Goal: Task Accomplishment & Management: Manage account settings

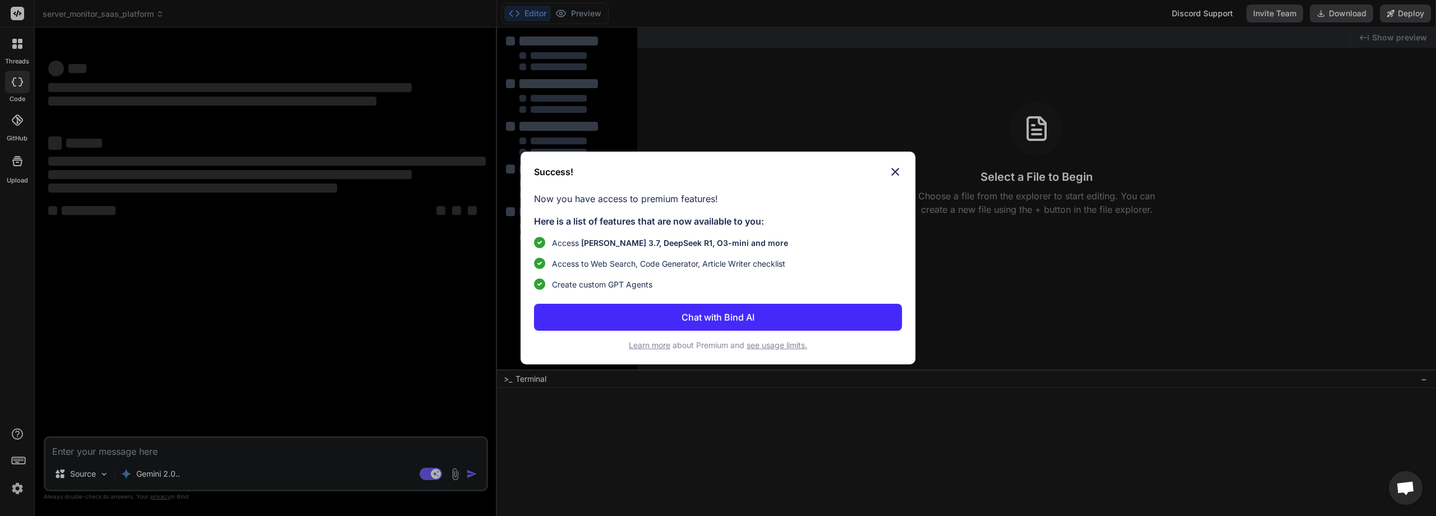
type textarea "x"
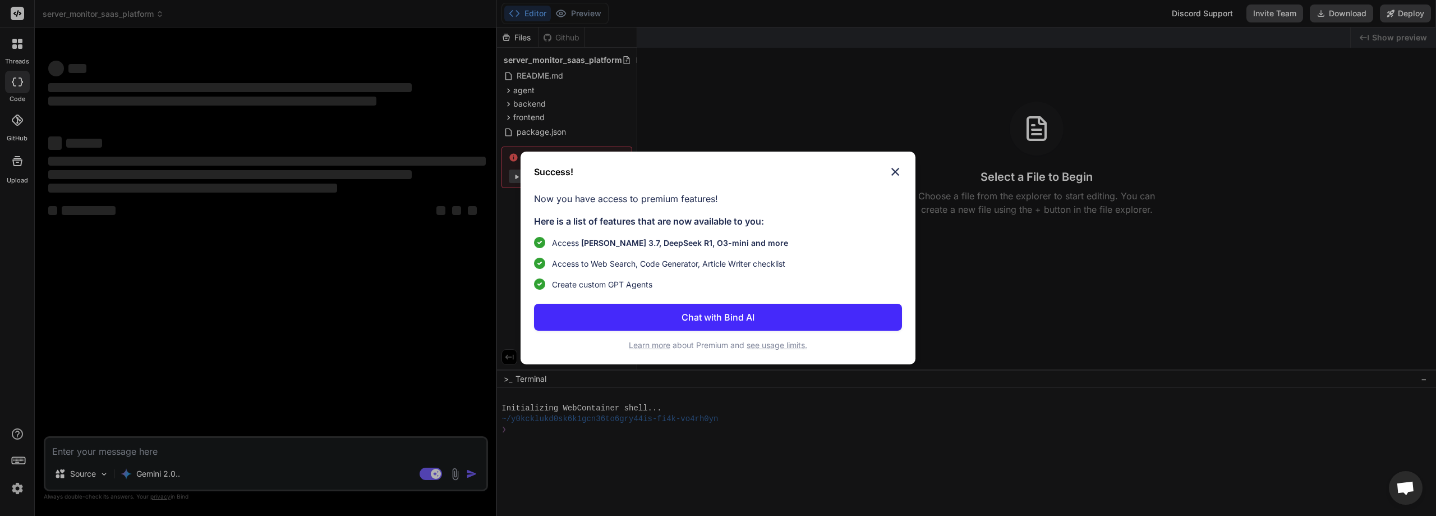
click at [899, 173] on img at bounding box center [895, 171] width 13 height 13
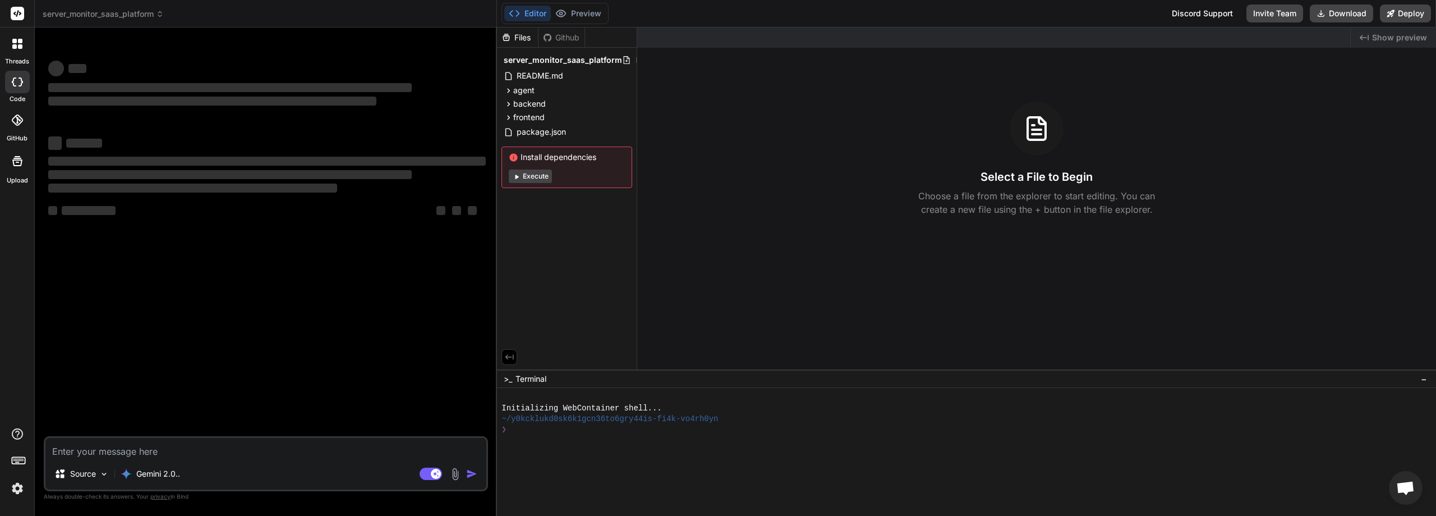
click at [14, 124] on icon at bounding box center [17, 119] width 11 height 11
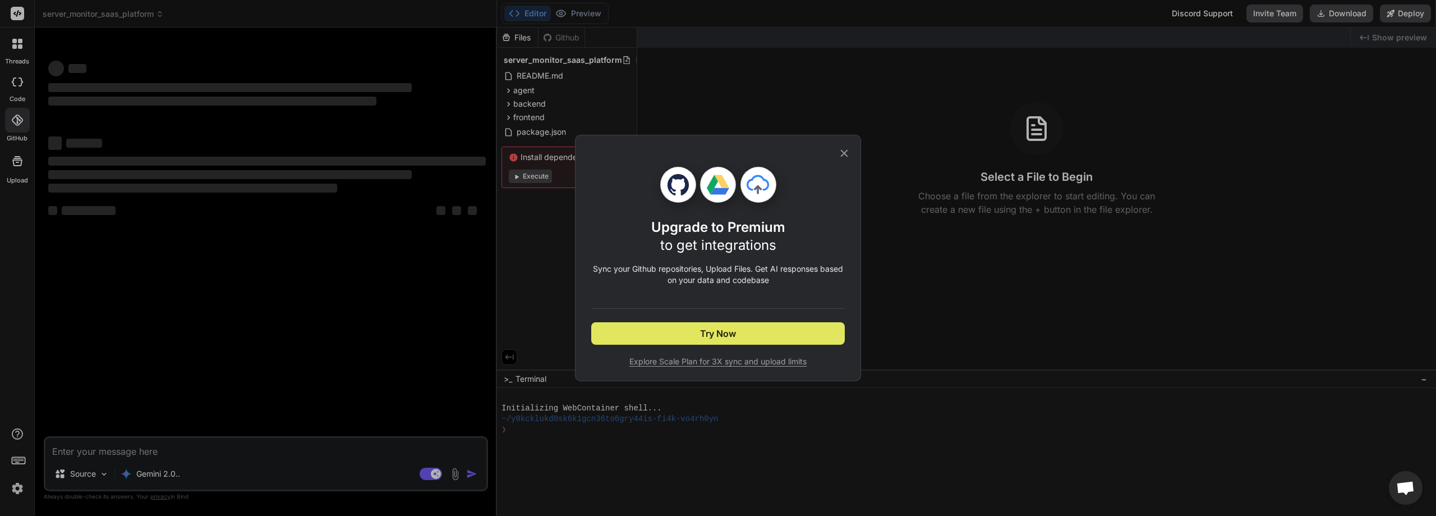
click at [747, 333] on button "Try Now" at bounding box center [718, 333] width 254 height 22
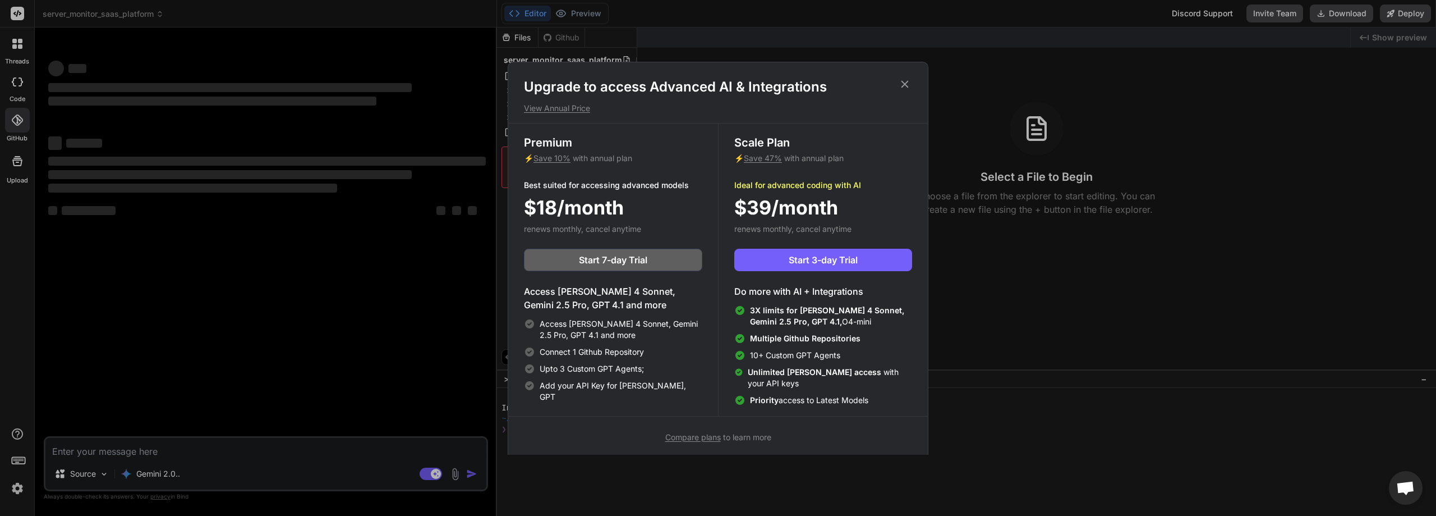
click at [280, 164] on div "Upgrade to access Advanced AI & Integrations View Annual Price Premium ⚡ Save 1…" at bounding box center [718, 258] width 1436 height 516
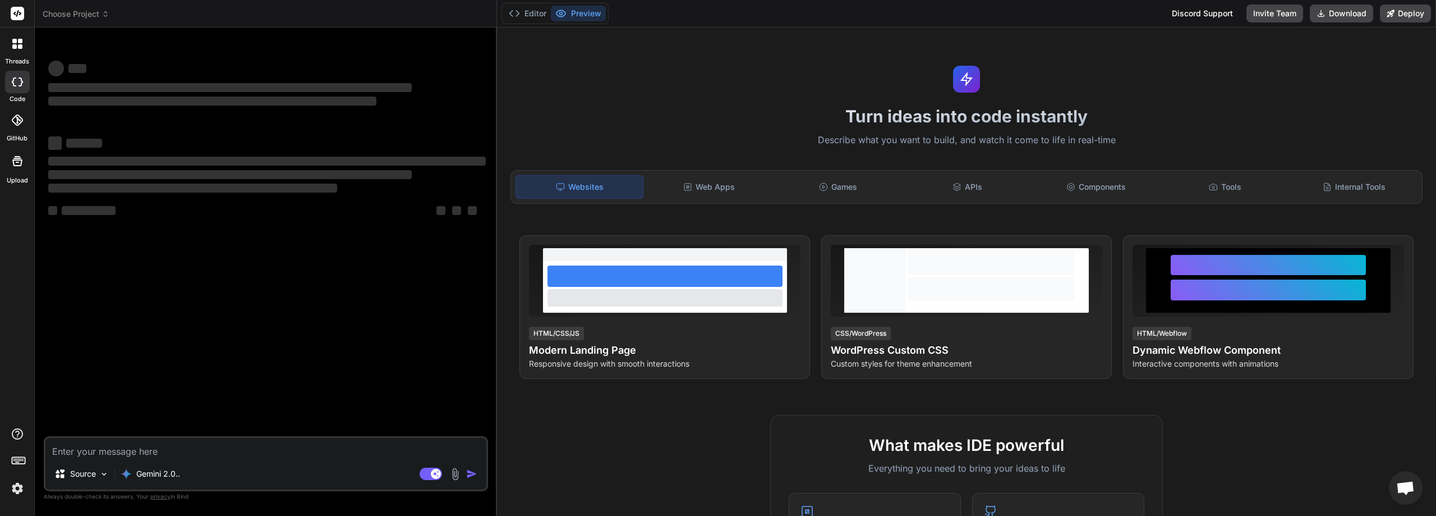
click at [16, 488] on img at bounding box center [17, 488] width 19 height 19
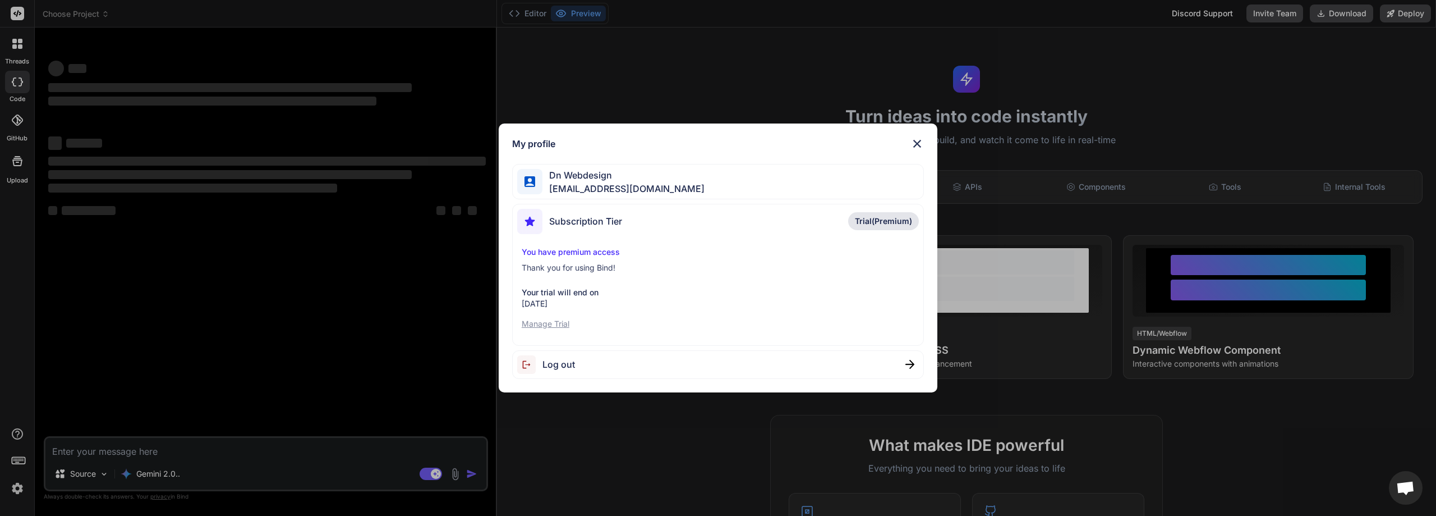
click at [1007, 182] on div "My profile Dn Webdesign dnwebdesignyt@gmail.com Subscription Tier Trial(Premium…" at bounding box center [718, 258] width 1436 height 516
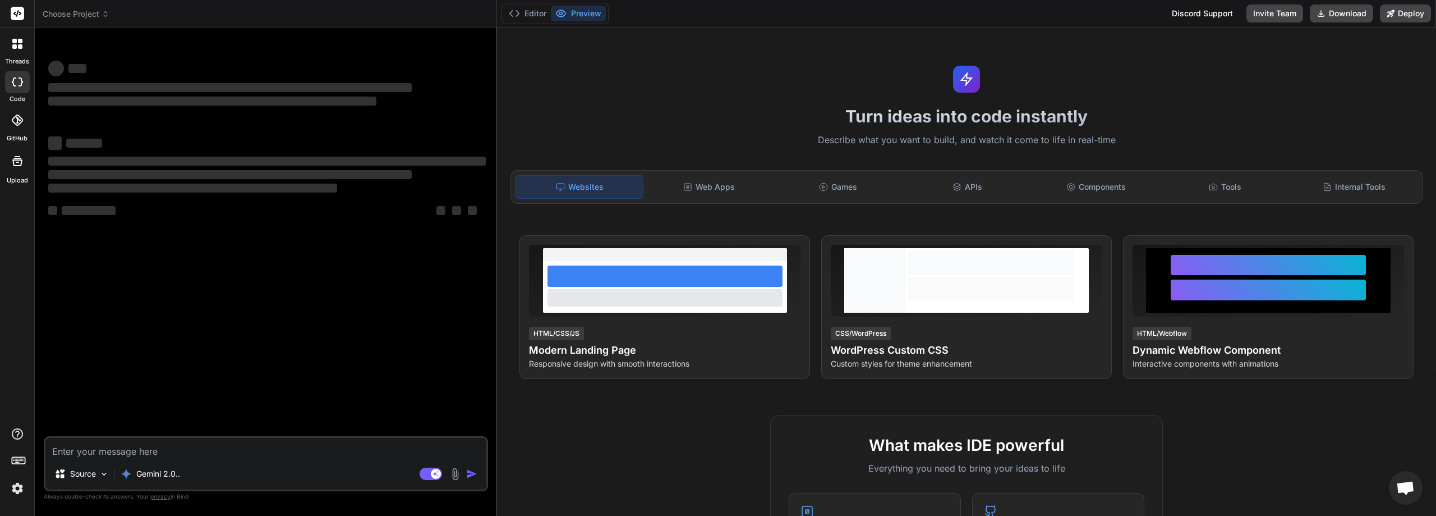
click at [7, 131] on div at bounding box center [17, 120] width 25 height 25
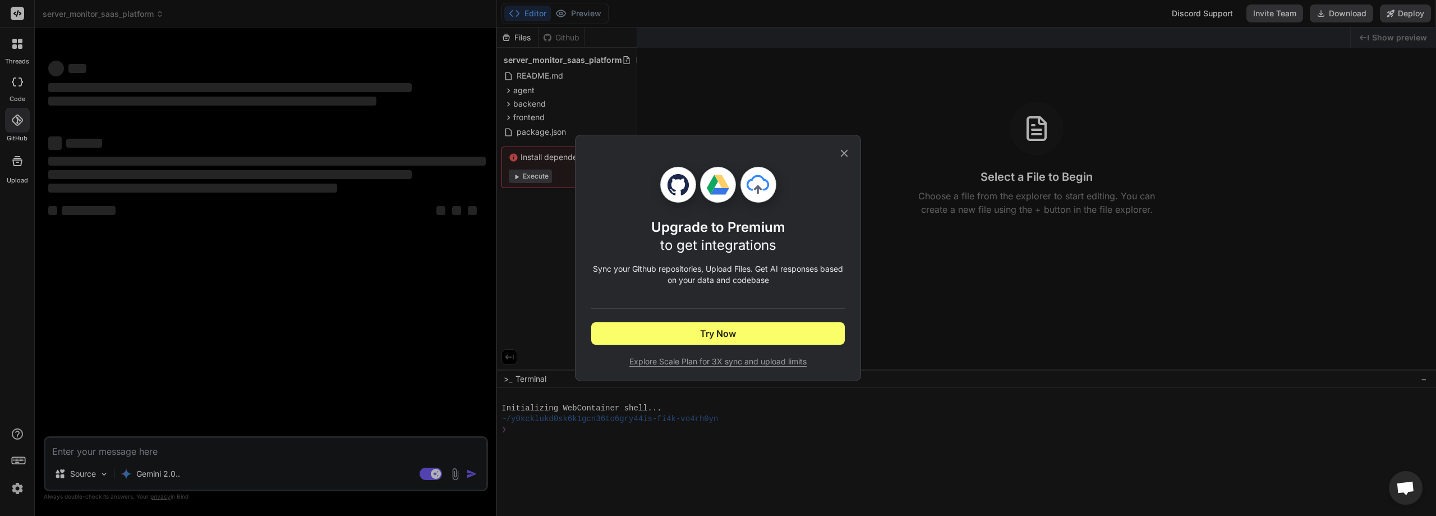
click at [842, 154] on icon at bounding box center [844, 153] width 12 height 12
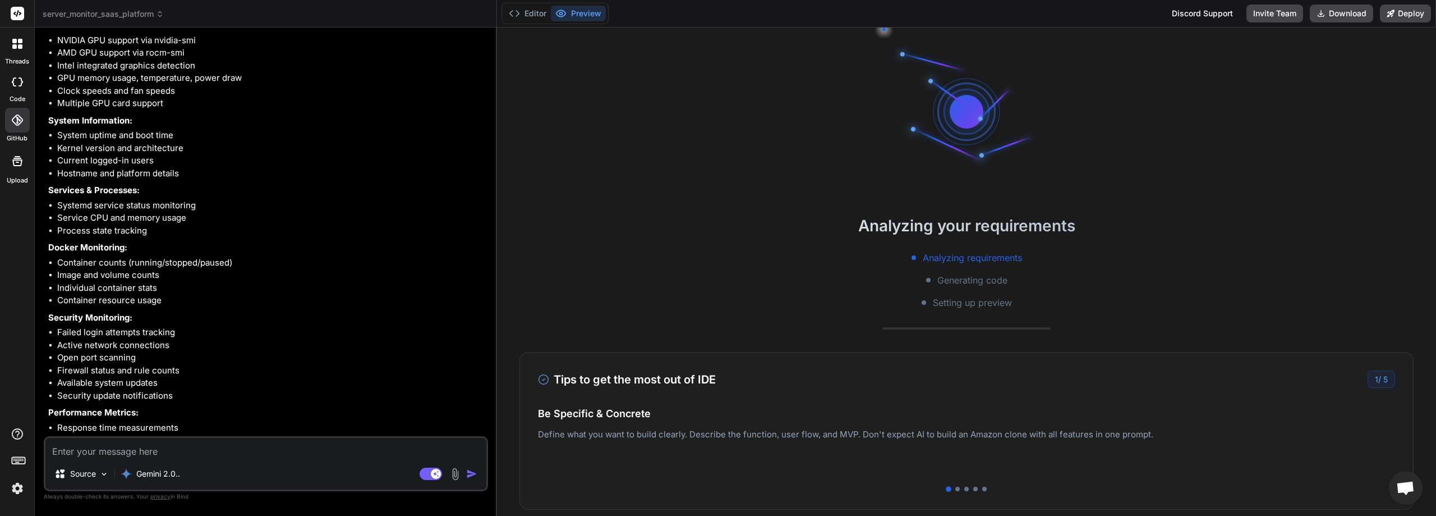
scroll to position [3461, 0]
click at [525, 13] on button "Editor" at bounding box center [527, 14] width 47 height 16
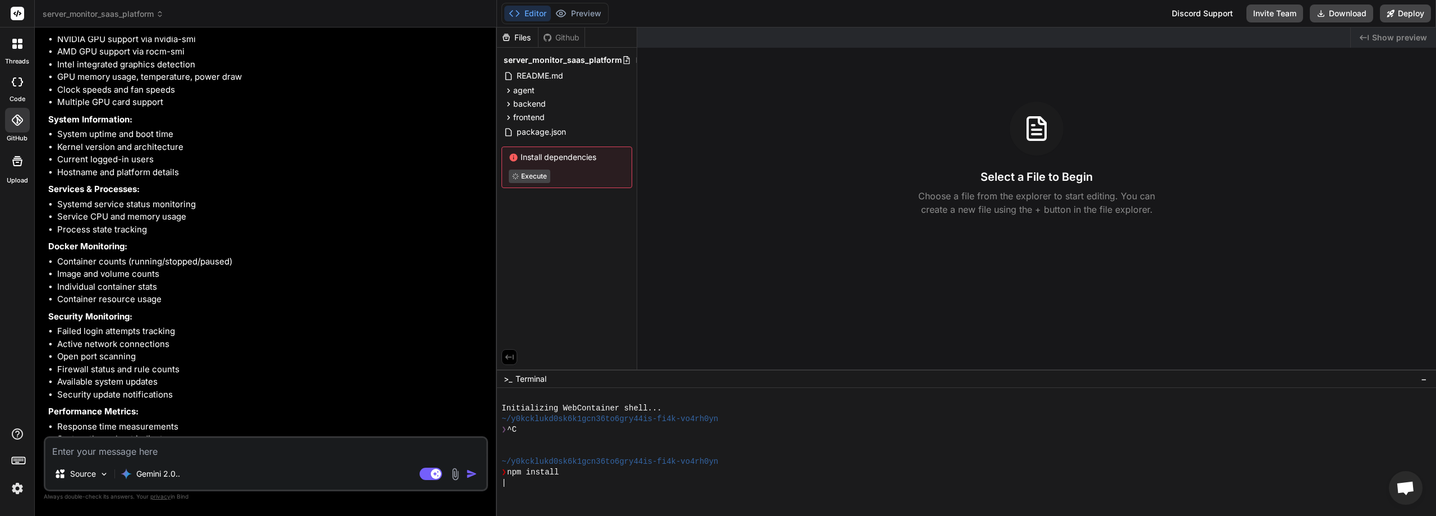
click at [572, 39] on div "Github" at bounding box center [562, 37] width 46 height 11
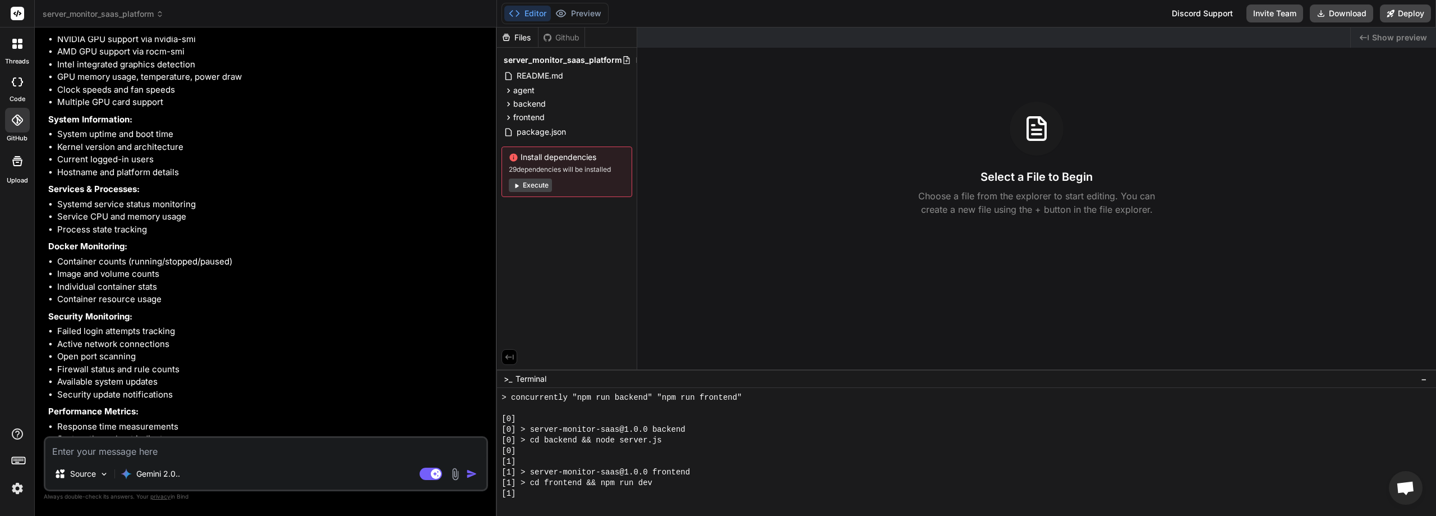
click at [17, 480] on img at bounding box center [17, 488] width 19 height 19
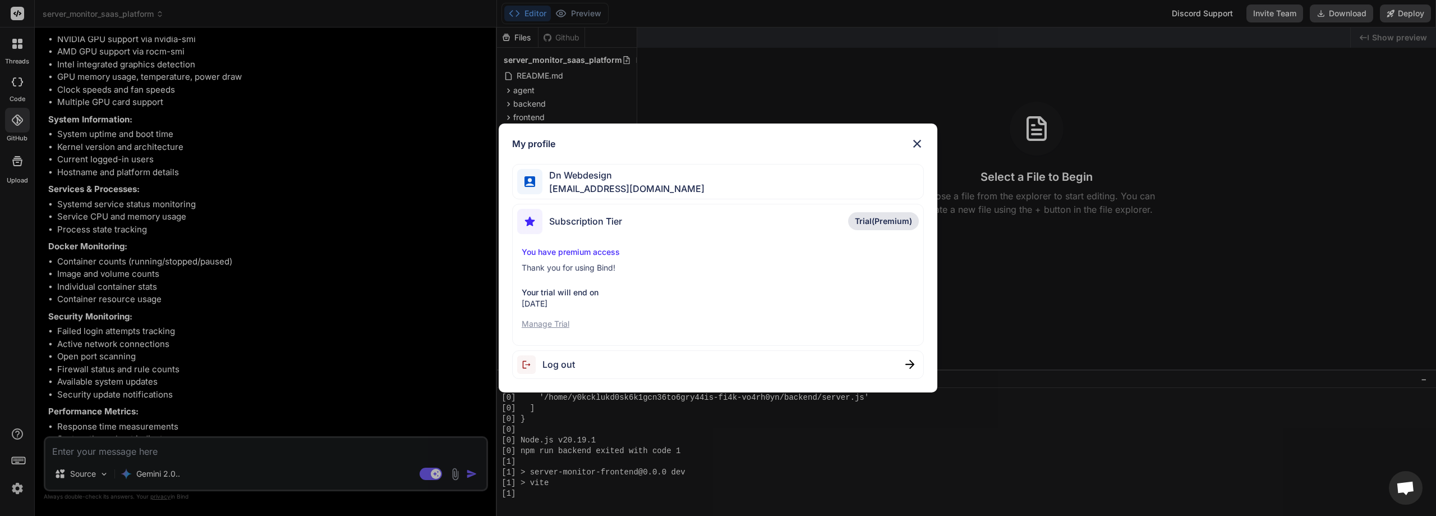
scroll to position [501, 0]
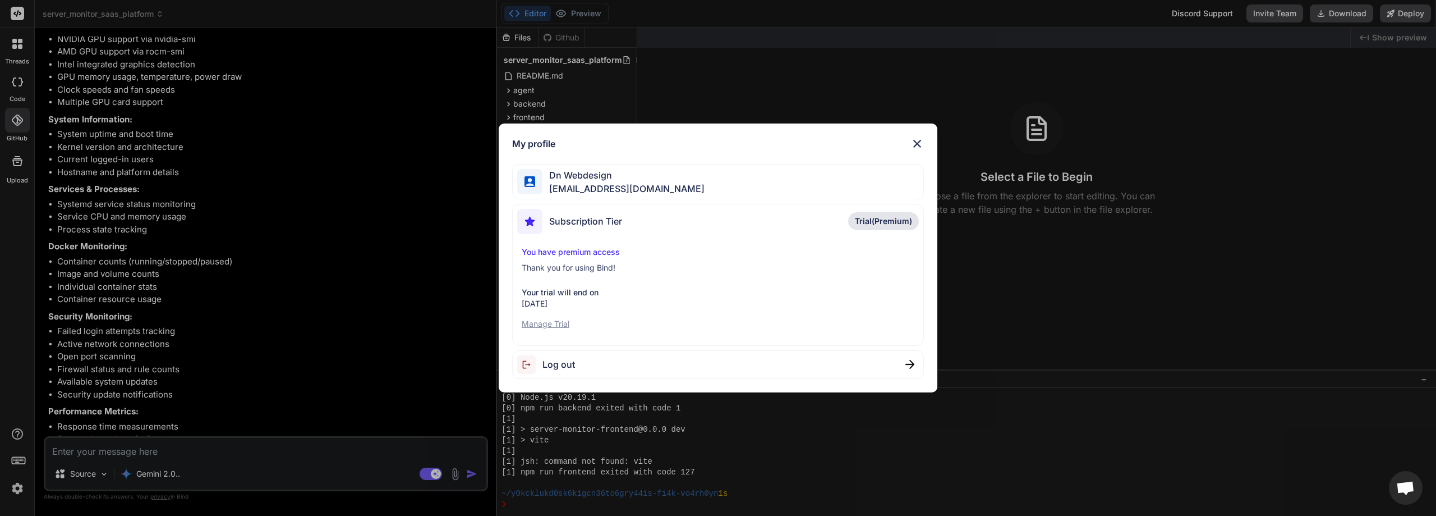
click at [673, 365] on div "Log out" at bounding box center [718, 364] width 412 height 29
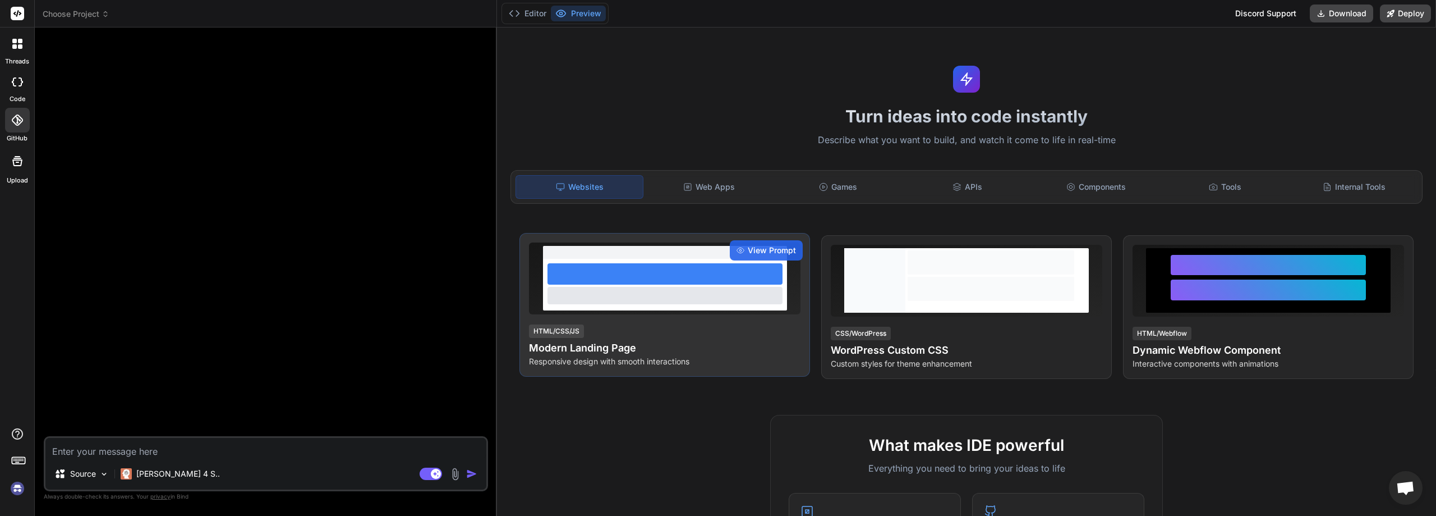
scroll to position [544, 0]
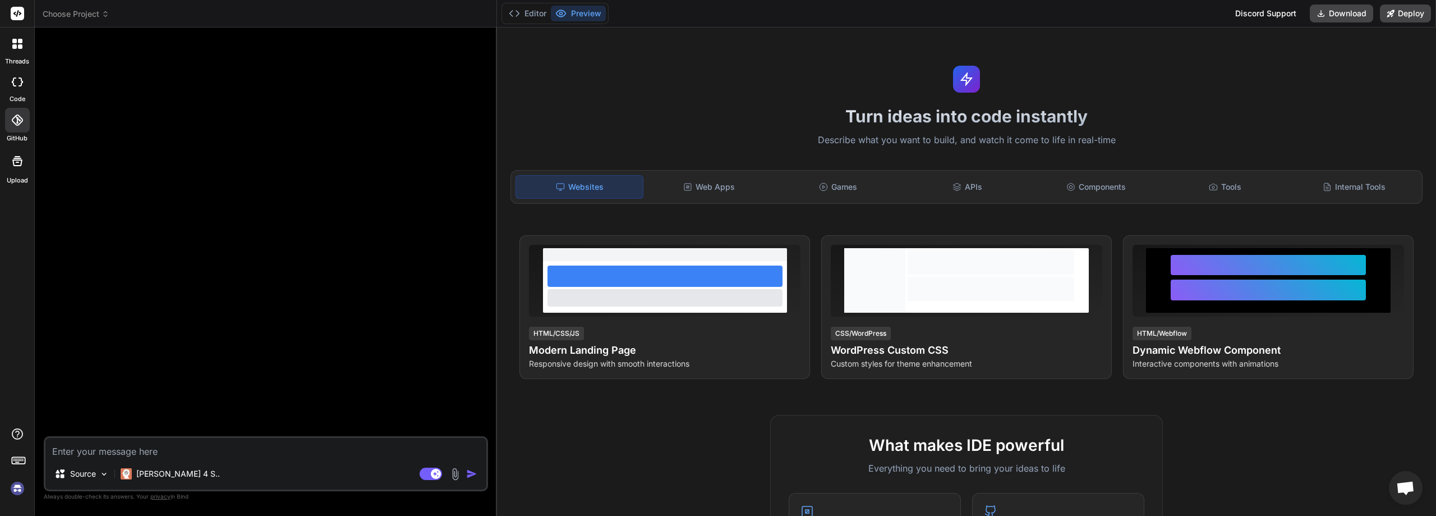
click at [15, 489] on img at bounding box center [17, 488] width 19 height 19
click at [14, 120] on icon at bounding box center [17, 119] width 11 height 11
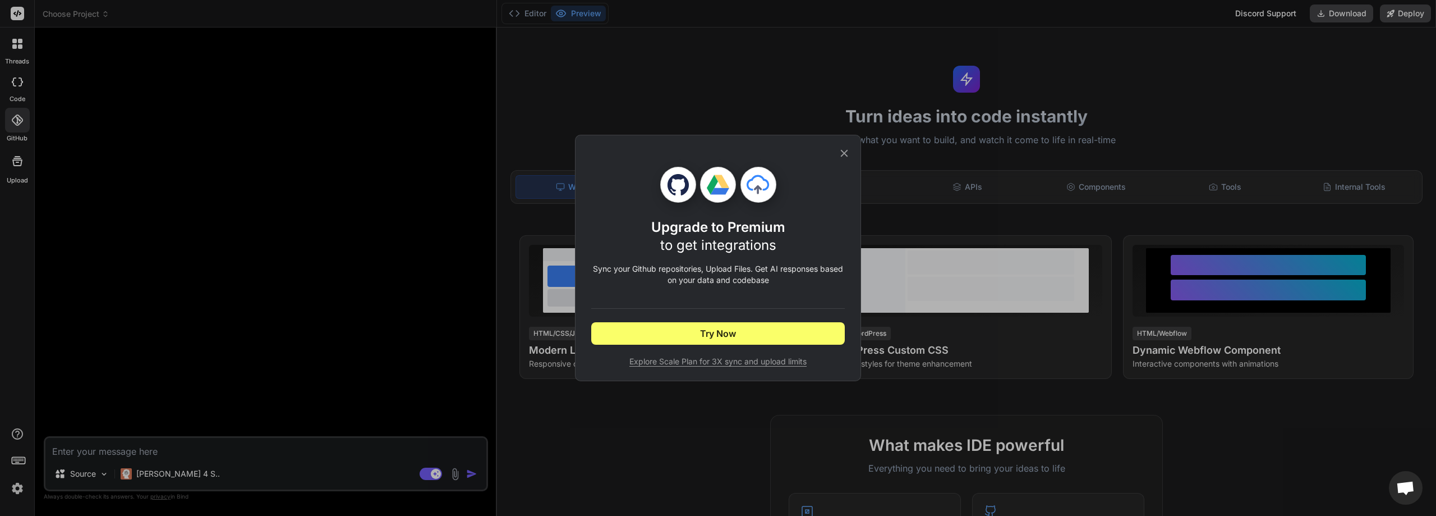
click at [14, 120] on div "Upgrade to Premium to get integrations Sync your Github repositories, Upload Fi…" at bounding box center [718, 258] width 1436 height 516
click at [15, 121] on icon at bounding box center [17, 119] width 11 height 11
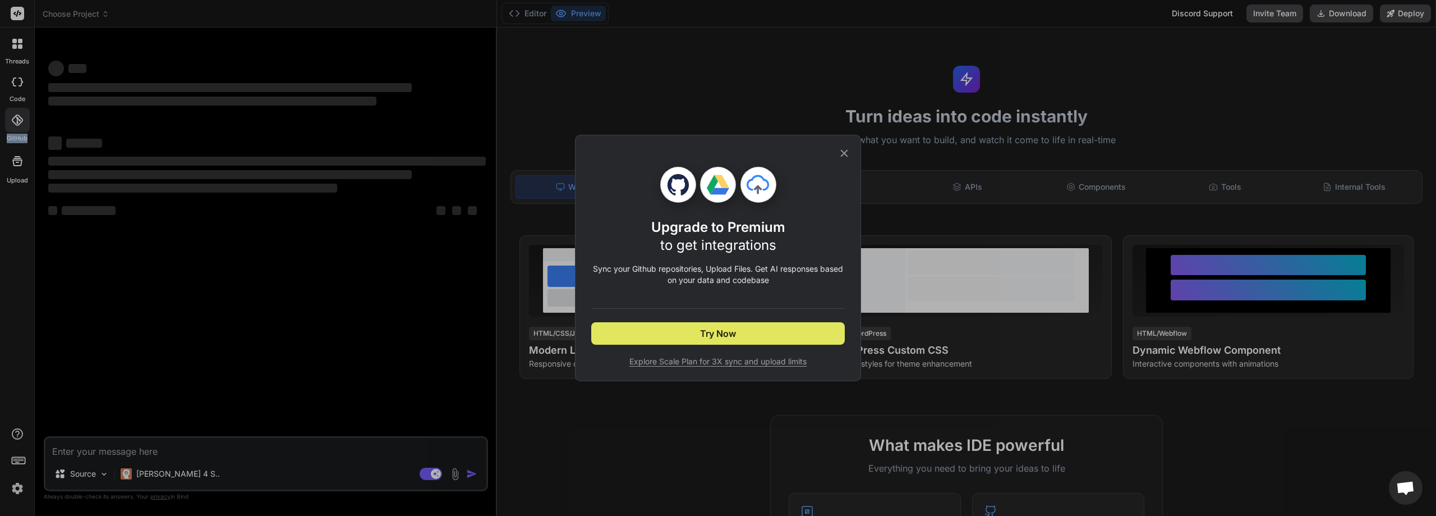
click at [752, 339] on button "Try Now" at bounding box center [718, 333] width 254 height 22
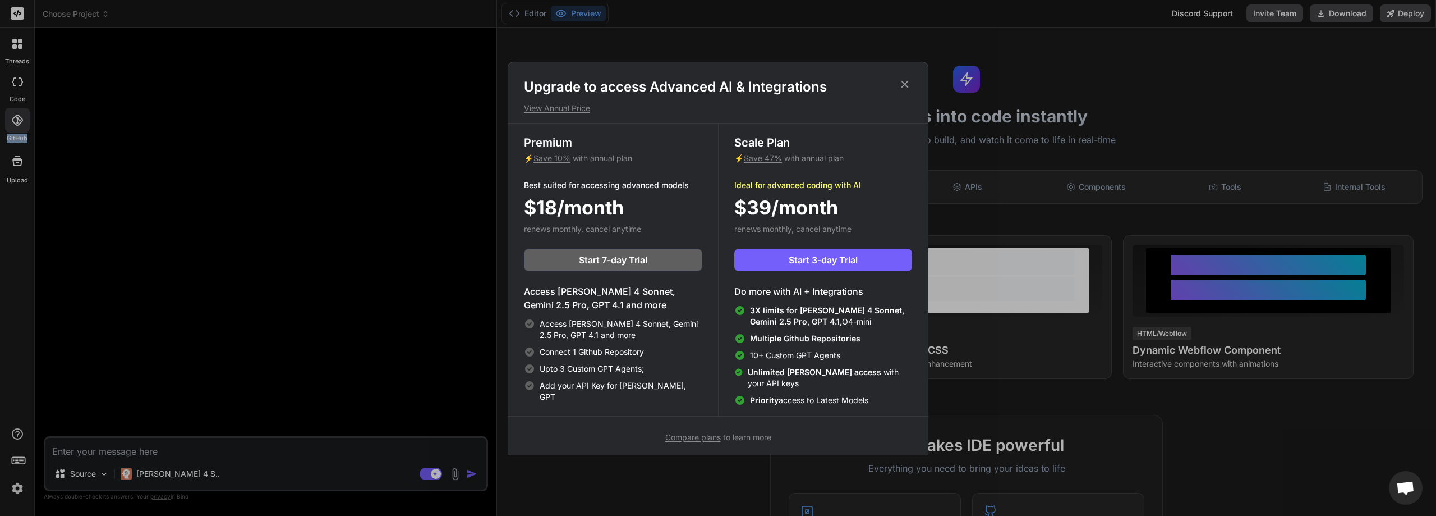
scroll to position [5, 0]
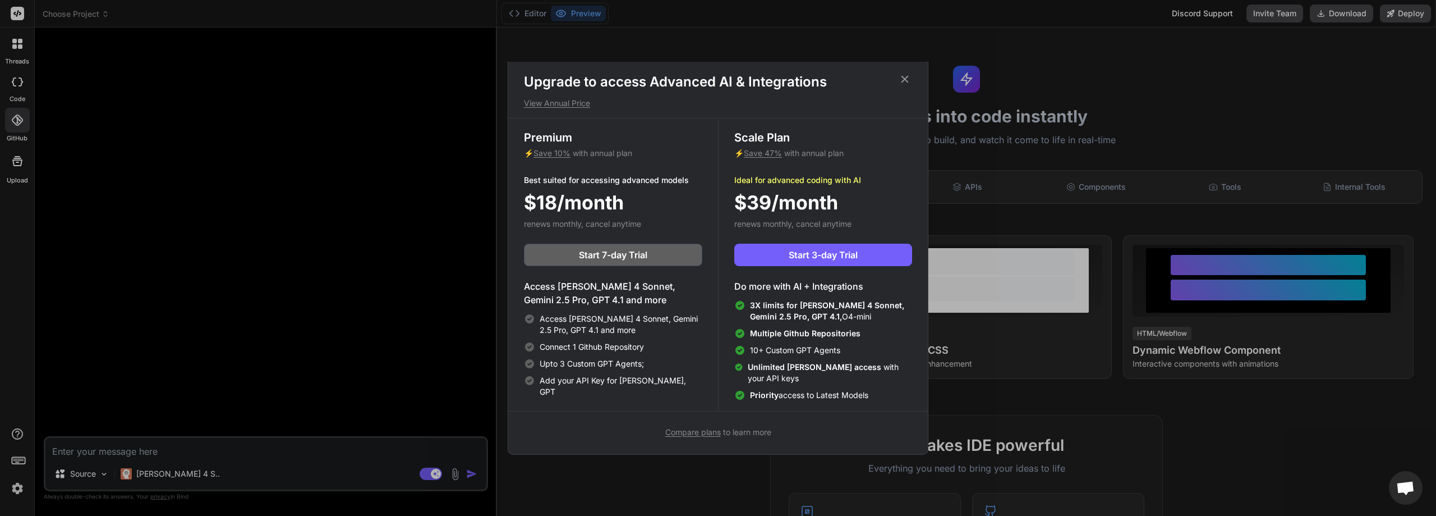
click at [683, 482] on div "Upgrade to access Advanced AI & Integrations View Annual Price Premium ⚡ Save 1…" at bounding box center [718, 258] width 1436 height 516
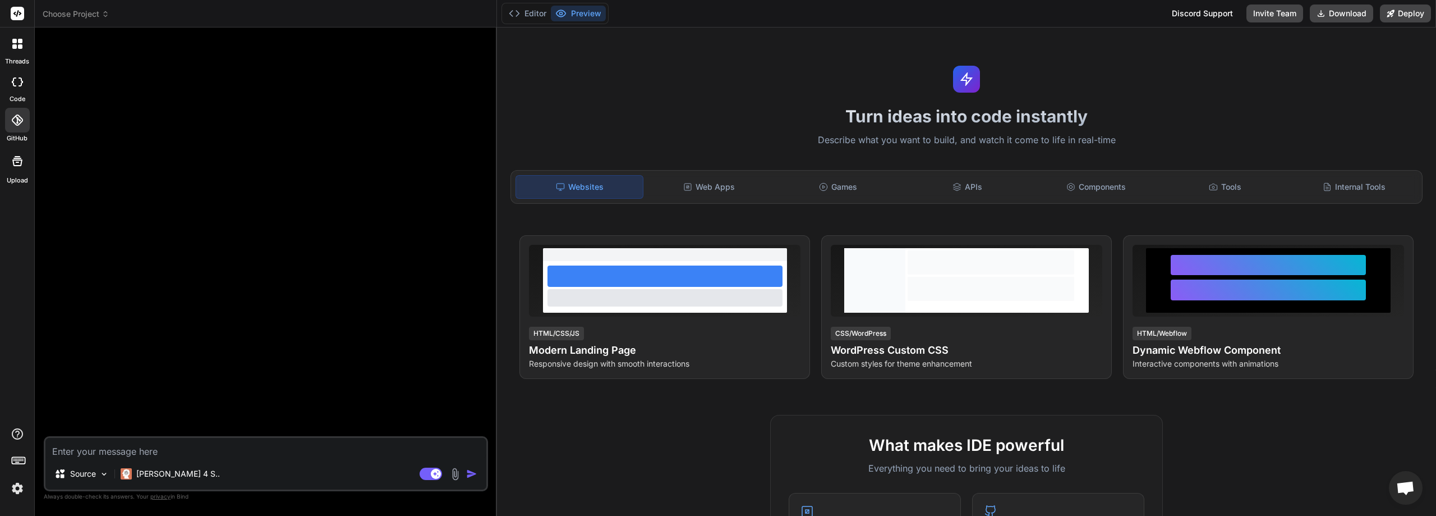
click at [18, 159] on icon at bounding box center [17, 160] width 13 height 13
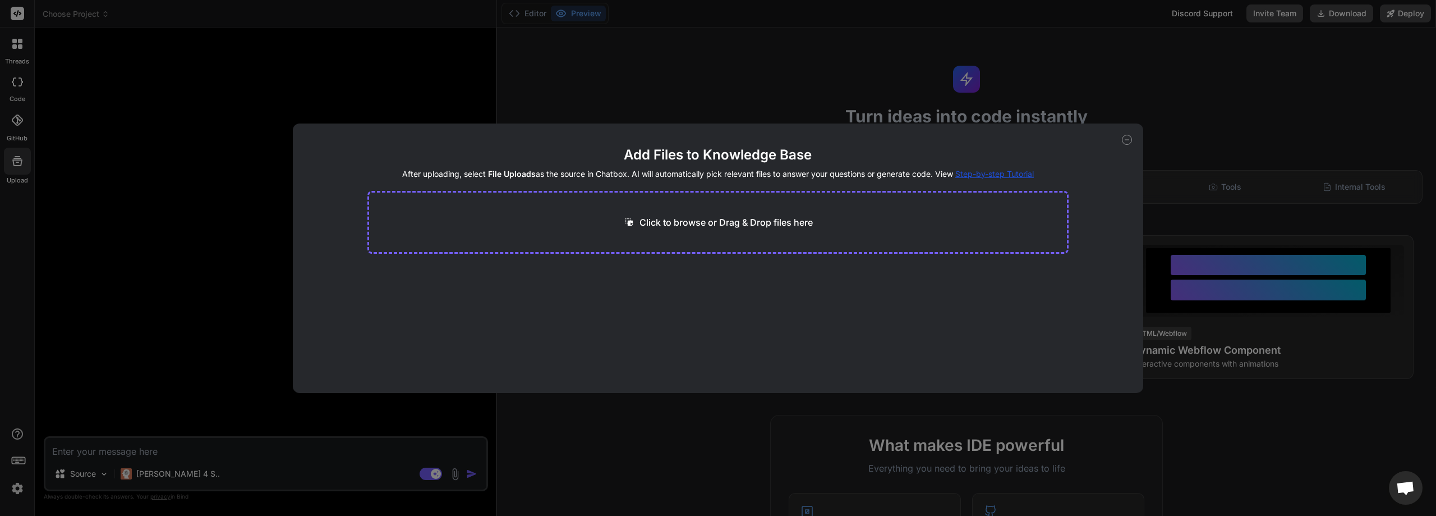
click at [657, 240] on div "Click to browse or Drag & Drop files here" at bounding box center [719, 222] width 702 height 63
click at [663, 224] on p "Click to browse or Drag & Drop files here" at bounding box center [726, 221] width 173 height 13
click at [138, 218] on div "Add Files to Knowledge Base After uploading, select File Uploads as the source …" at bounding box center [718, 258] width 1436 height 516
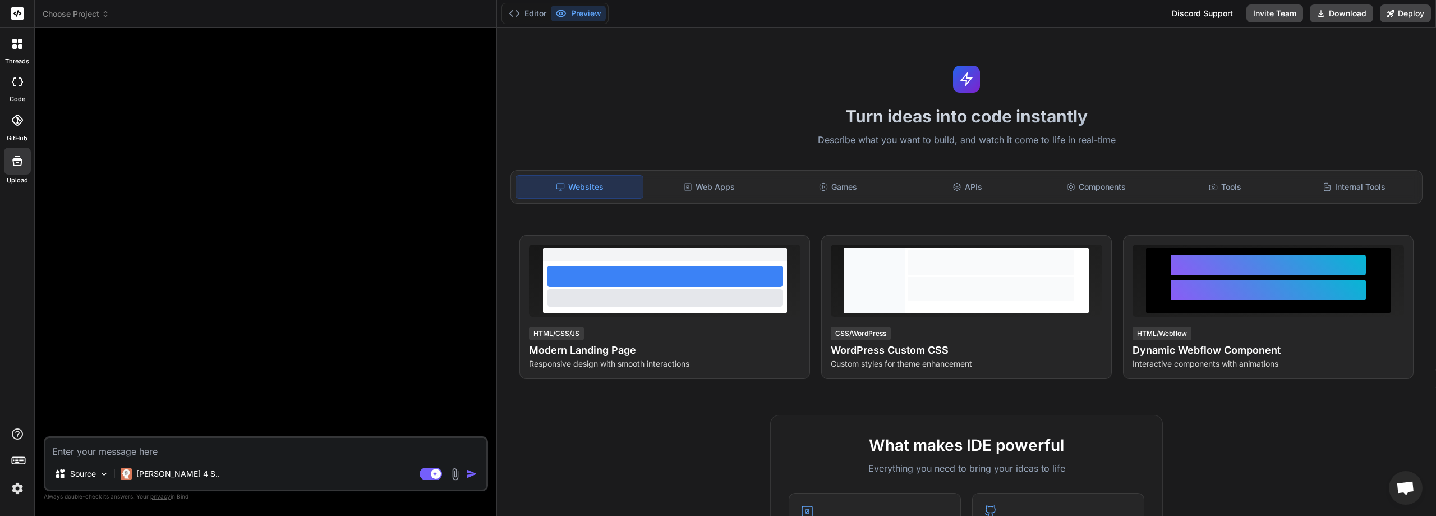
click at [11, 77] on div at bounding box center [17, 82] width 25 height 22
type textarea "x"
click at [519, 12] on icon at bounding box center [514, 13] width 11 height 11
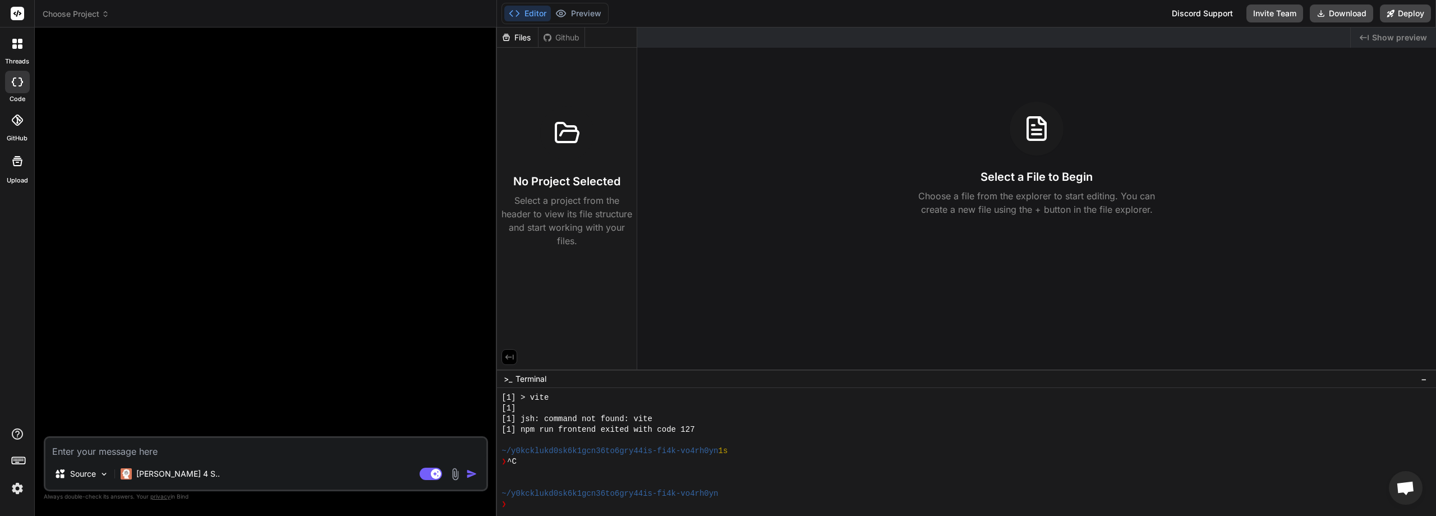
click at [69, 6] on header "Choose Project Created with Pixso." at bounding box center [266, 13] width 462 height 27
click at [76, 14] on span "Choose Project" at bounding box center [76, 13] width 67 height 11
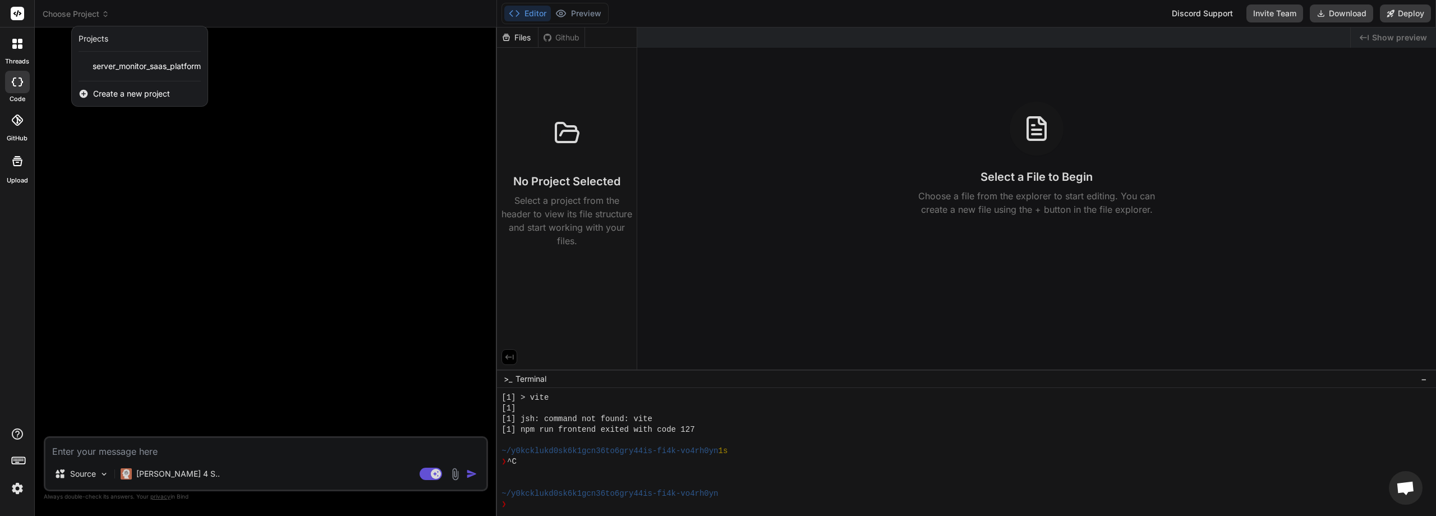
click at [134, 96] on span "Create a new project" at bounding box center [131, 93] width 77 height 11
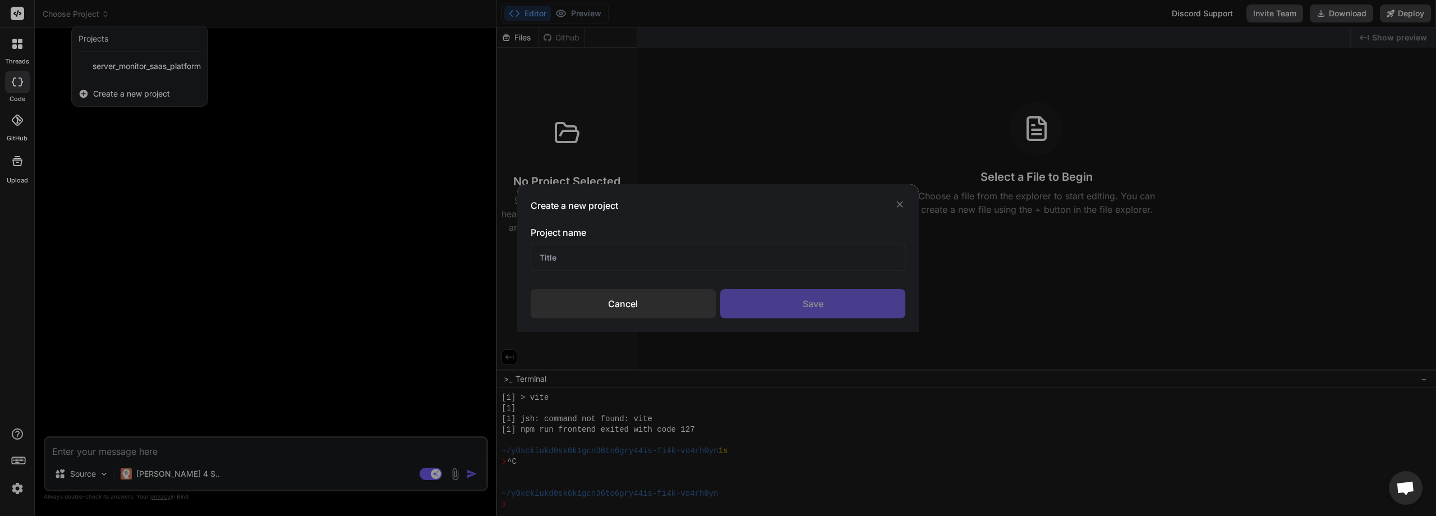
click at [604, 255] on input "text" at bounding box center [718, 257] width 375 height 27
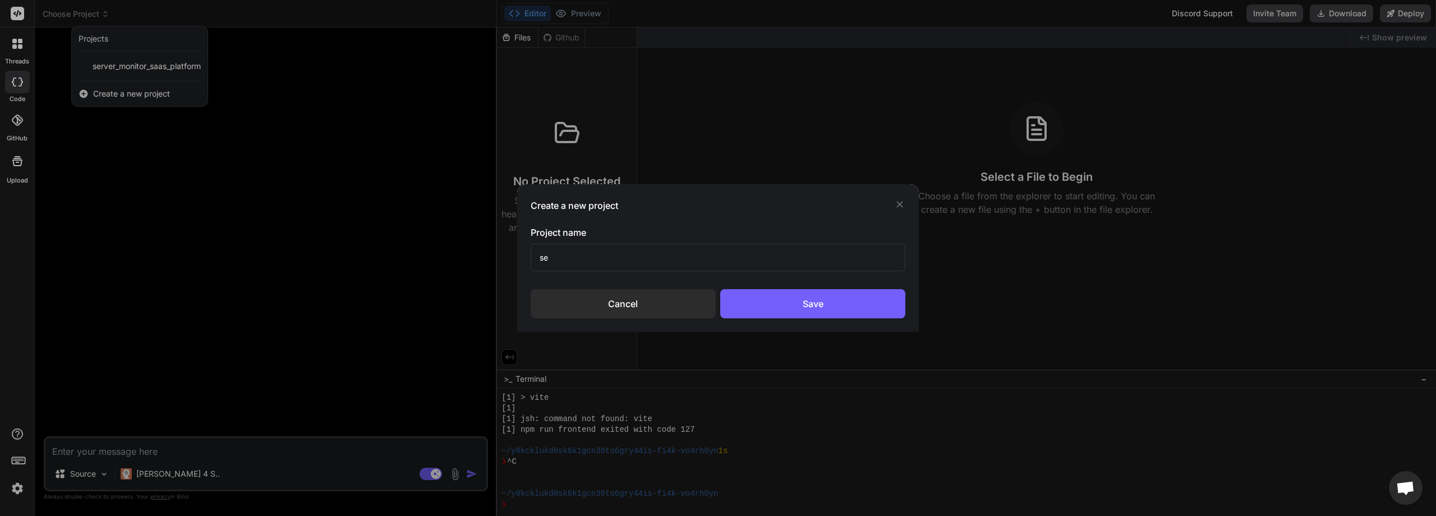
type input "s"
type input "server_metrics_saas_platform"
click at [745, 303] on div "Save" at bounding box center [812, 303] width 185 height 29
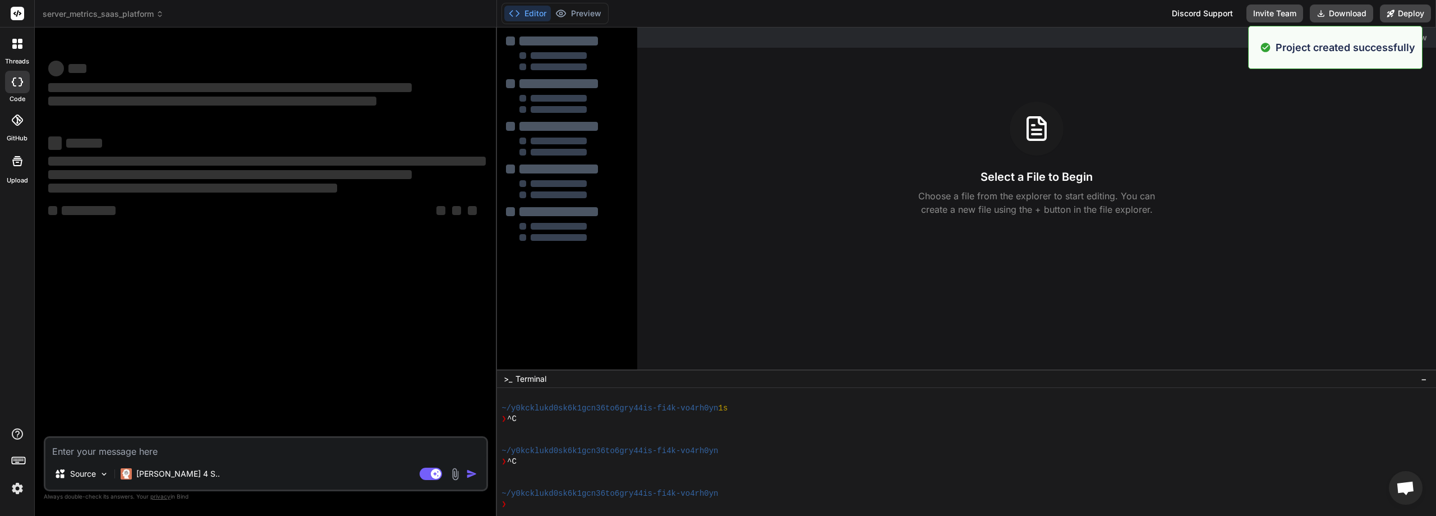
scroll to position [586, 0]
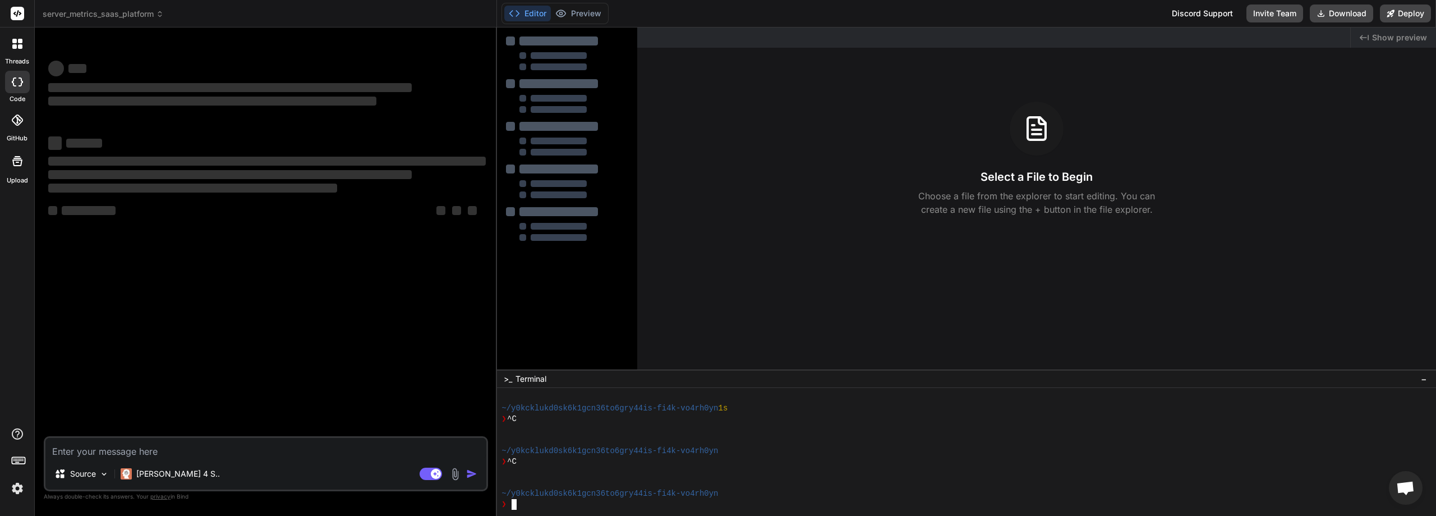
click at [575, 470] on div at bounding box center [961, 472] width 919 height 11
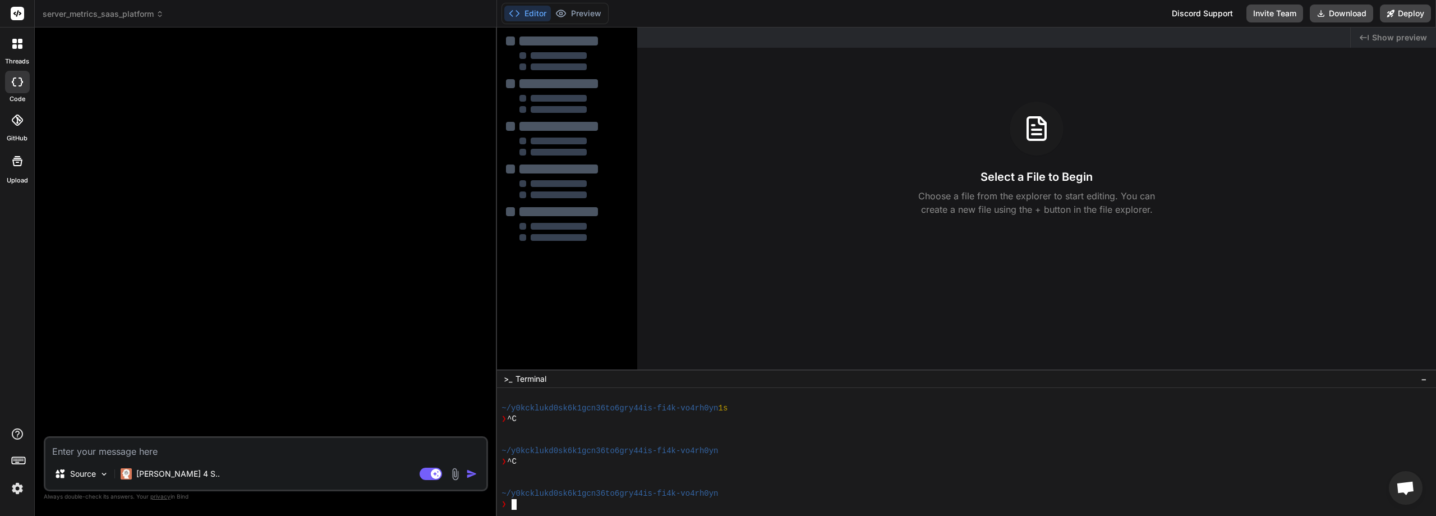
click at [585, 59] on div at bounding box center [574, 61] width 109 height 18
click at [570, 16] on button "Preview" at bounding box center [578, 14] width 55 height 16
click at [161, 76] on div at bounding box center [267, 236] width 442 height 400
click at [737, 474] on div at bounding box center [961, 472] width 919 height 11
click at [528, 383] on span "Terminal" at bounding box center [531, 378] width 31 height 11
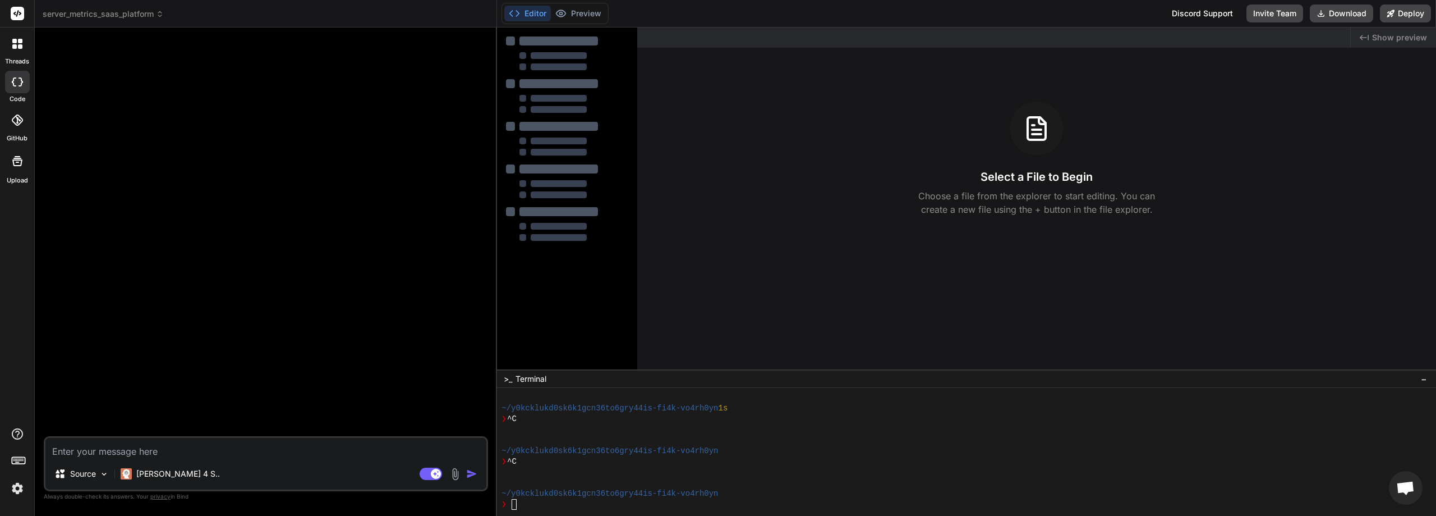
click at [21, 123] on icon at bounding box center [17, 119] width 11 height 11
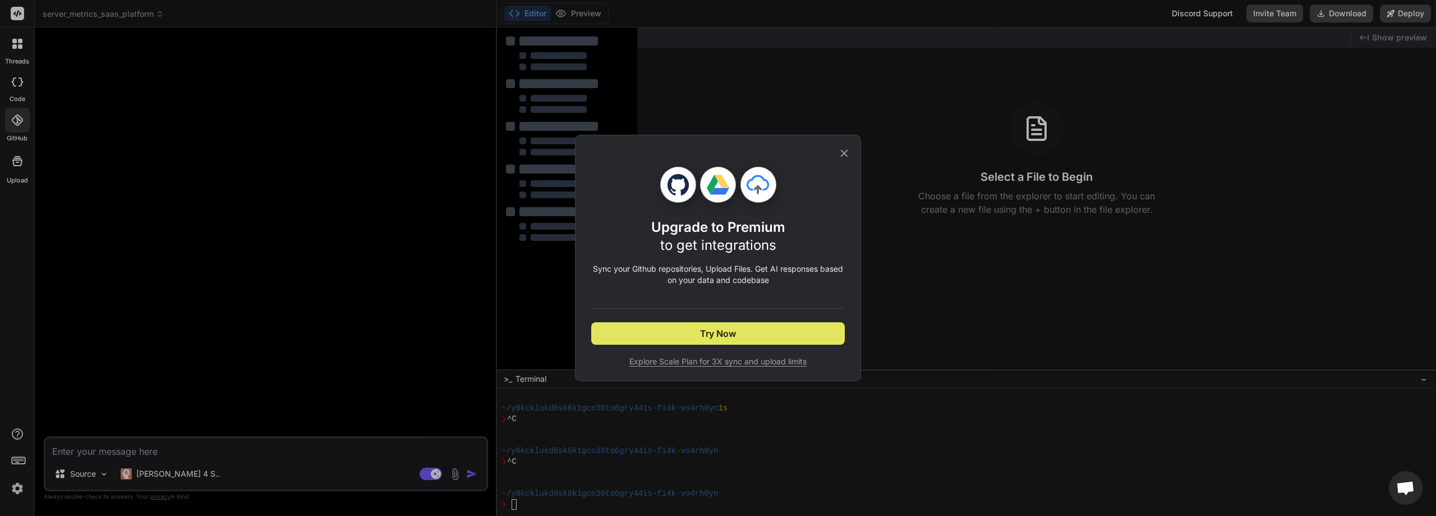
click at [774, 332] on button "Try Now" at bounding box center [718, 333] width 254 height 22
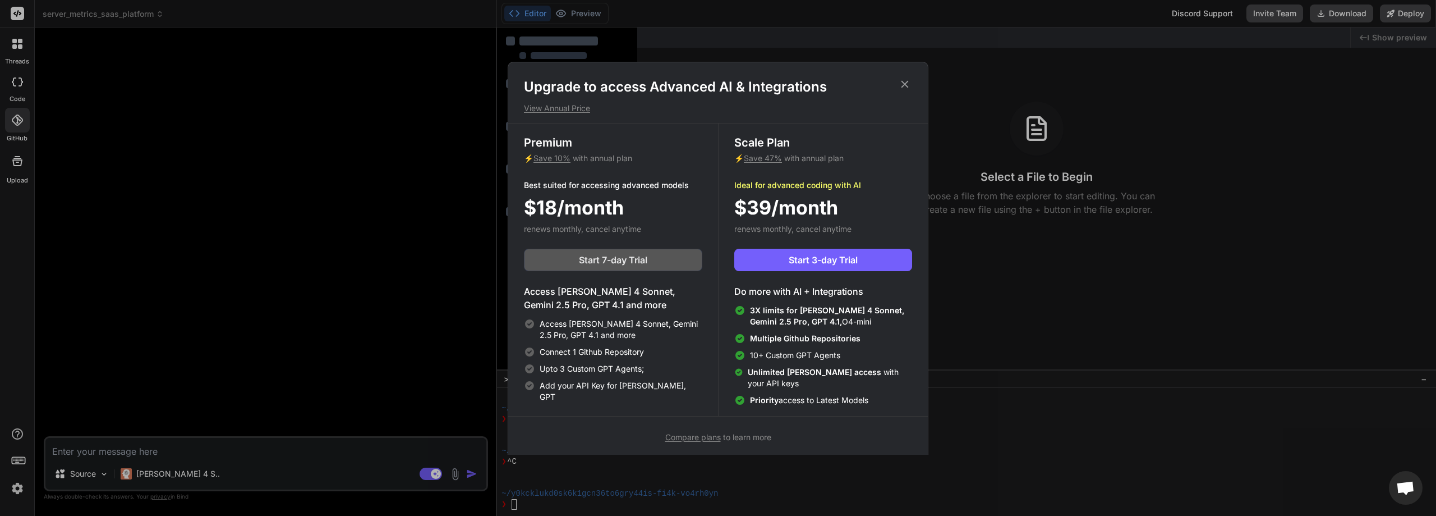
click at [633, 254] on span "Start 7-day Trial" at bounding box center [613, 259] width 68 height 13
click at [585, 132] on div "Premium ⚡ Save 10% with annual plan Best suited for accessing advanced models $…" at bounding box center [613, 269] width 210 height 292
click at [907, 83] on icon at bounding box center [905, 84] width 12 height 12
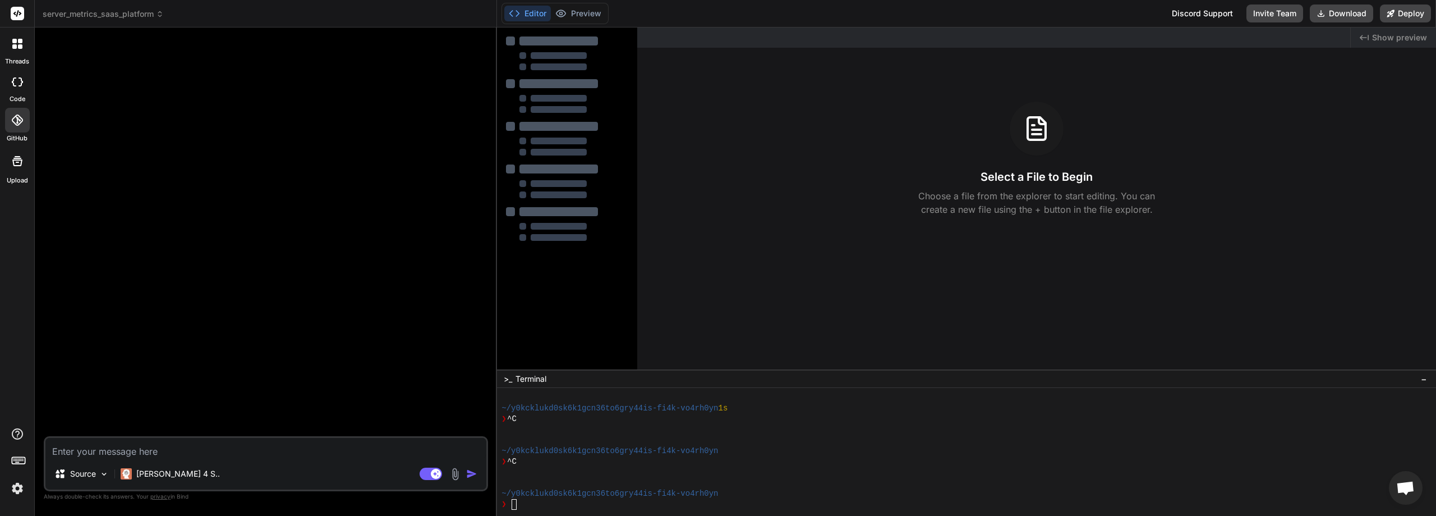
type textarea "x"
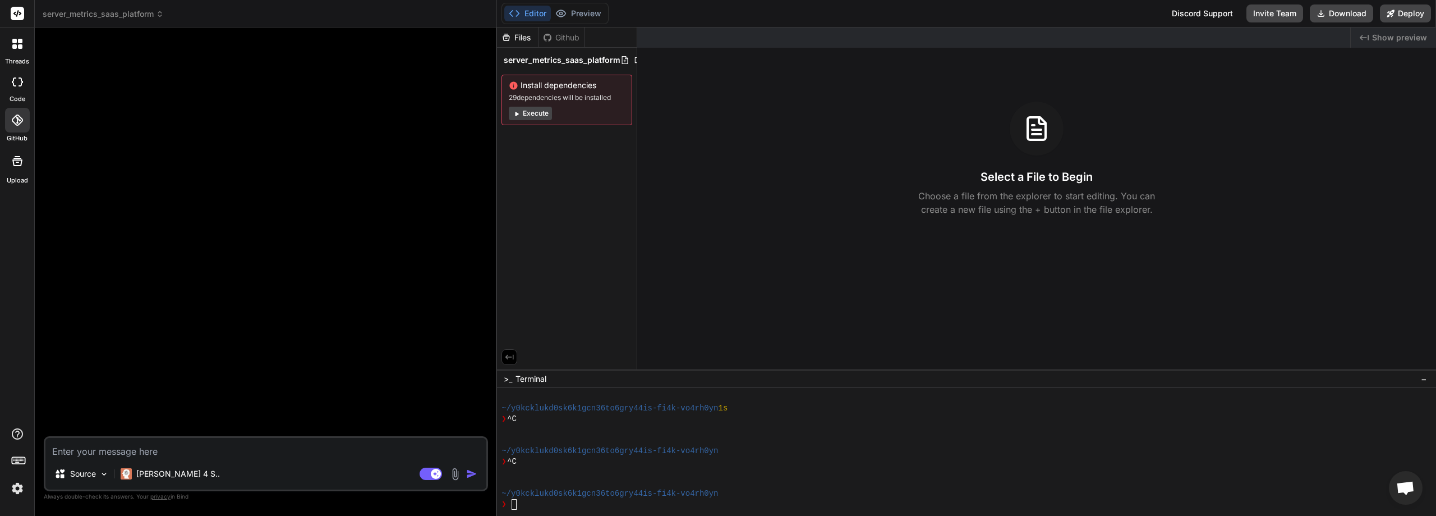
click at [362, 245] on div at bounding box center [267, 236] width 442 height 400
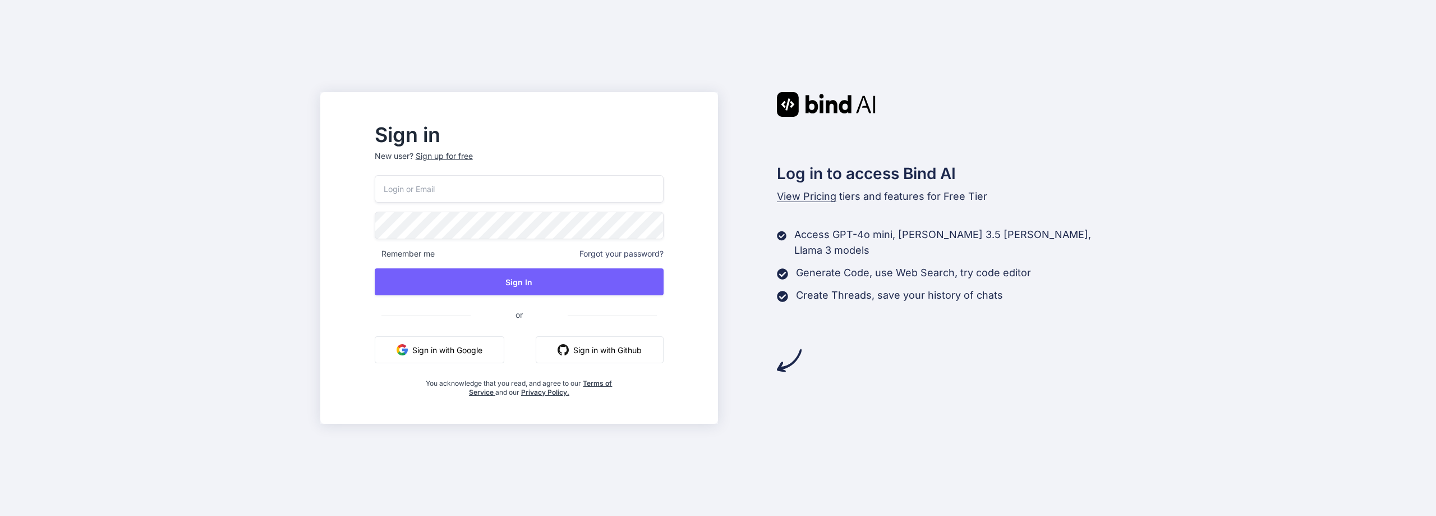
click at [470, 355] on button "Sign in with Google" at bounding box center [440, 349] width 130 height 27
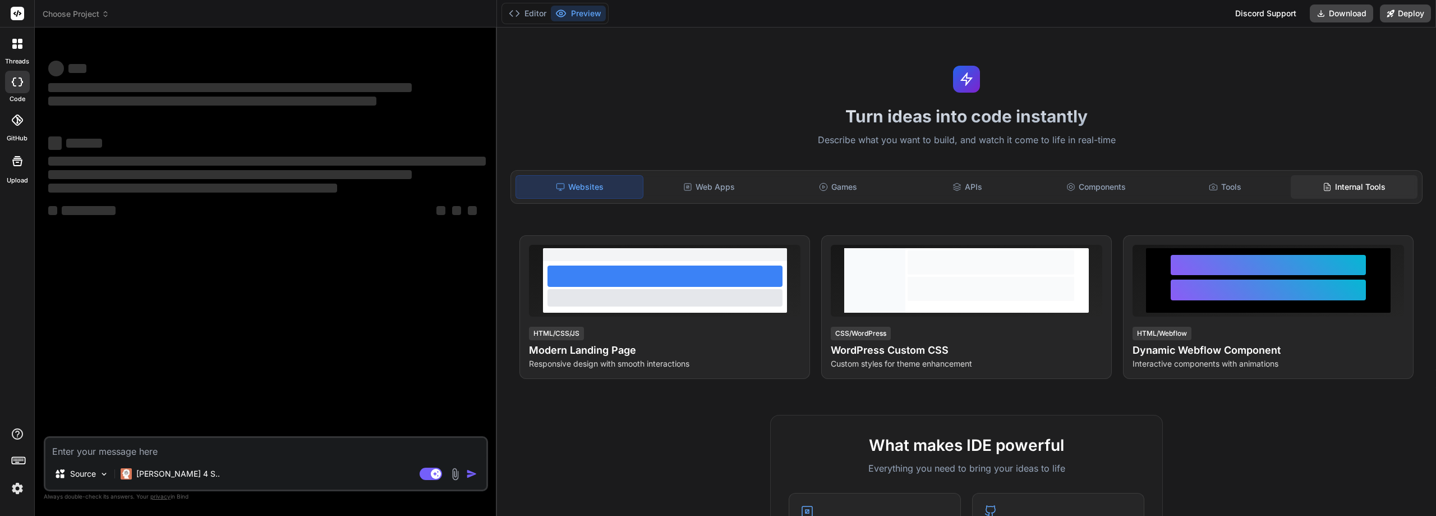
click at [1372, 179] on div "Internal Tools" at bounding box center [1354, 187] width 127 height 24
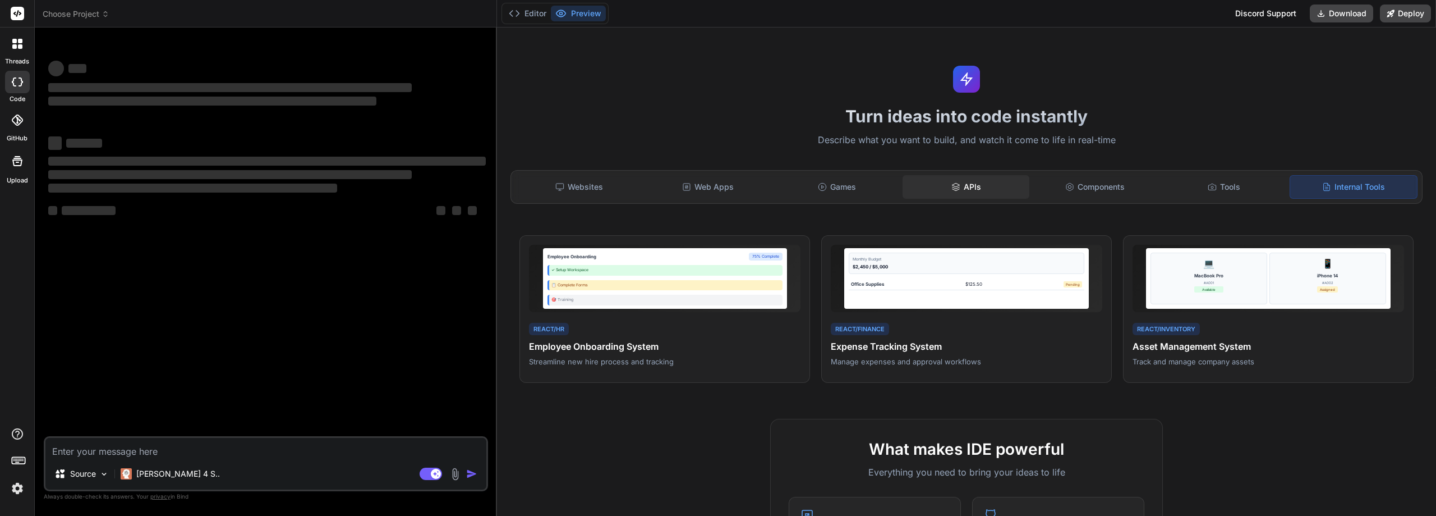
click at [928, 192] on div "APIs" at bounding box center [966, 187] width 127 height 24
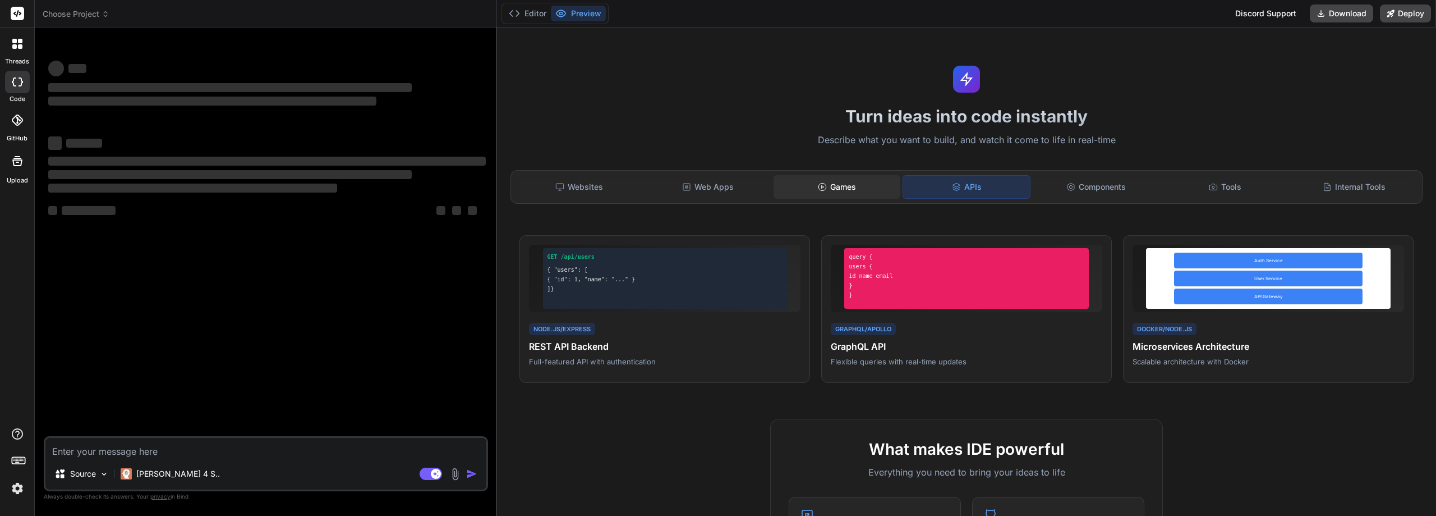
click at [836, 184] on div "Games" at bounding box center [837, 187] width 127 height 24
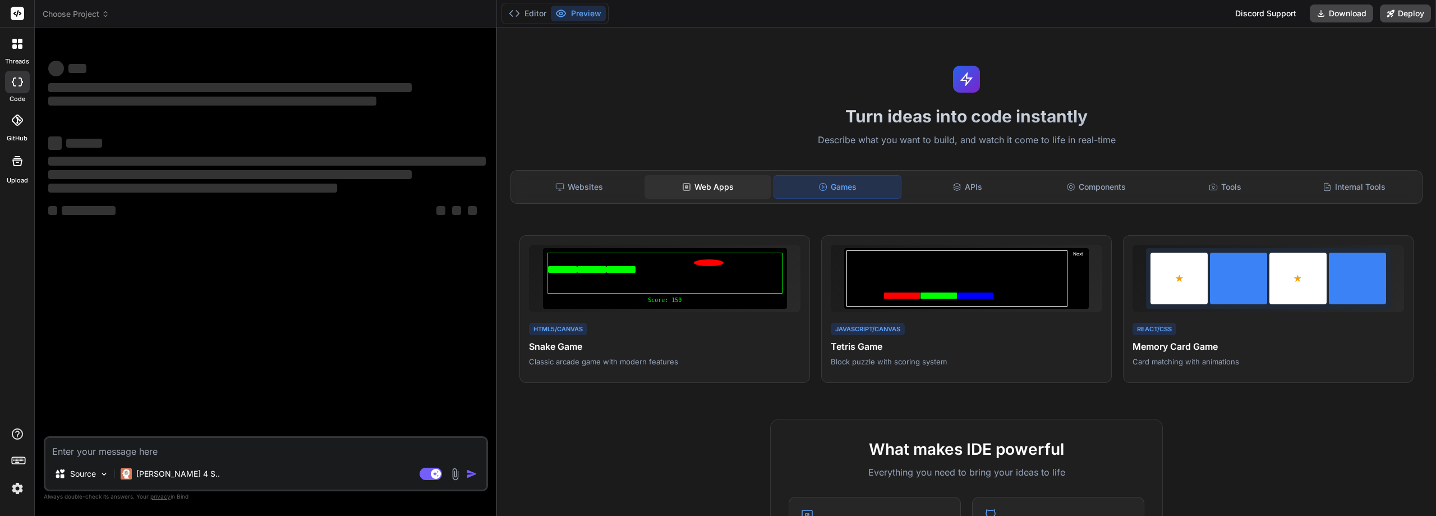
click at [702, 184] on div "Web Apps" at bounding box center [708, 187] width 127 height 24
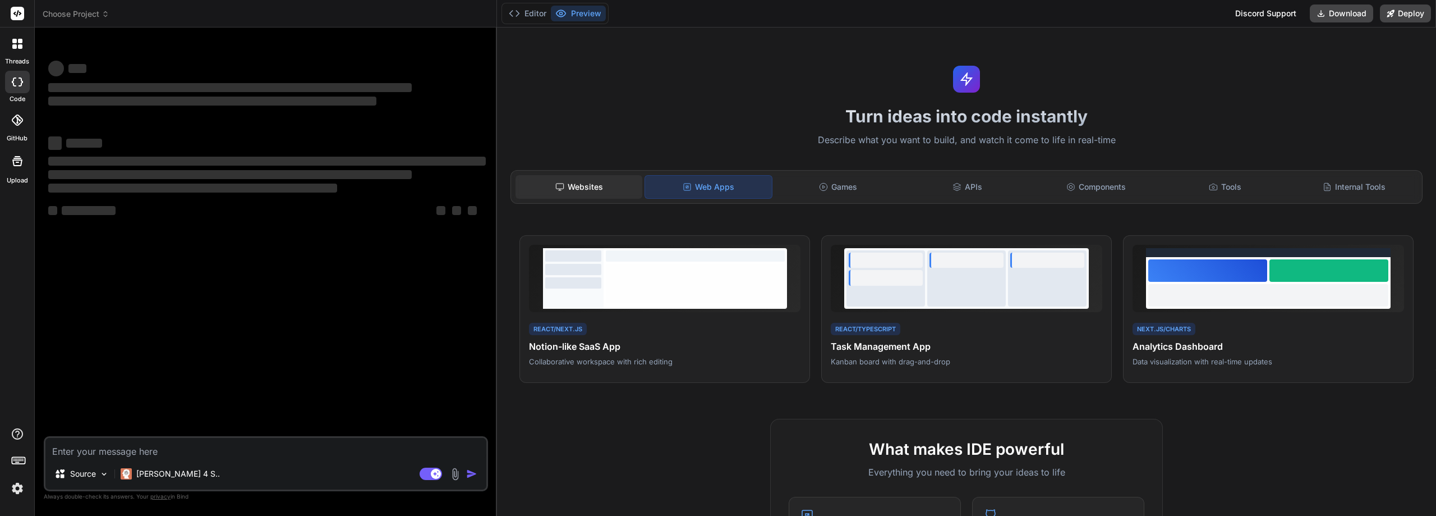
click at [613, 182] on div "Websites" at bounding box center [579, 187] width 127 height 24
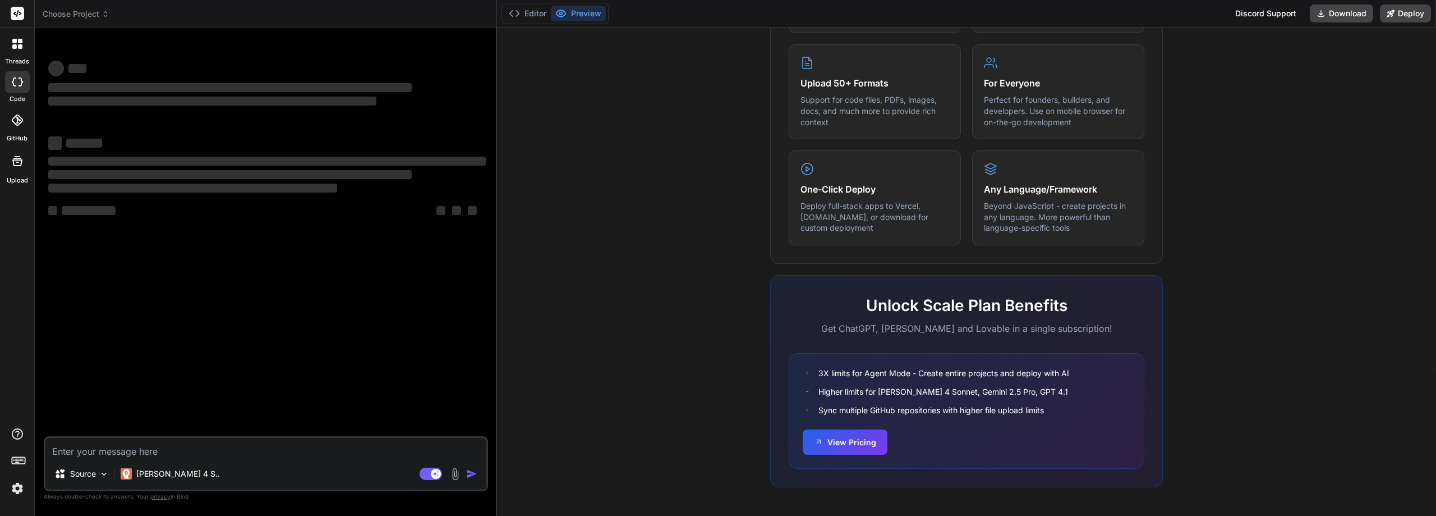
scroll to position [554, 0]
click at [858, 449] on button "View Pricing" at bounding box center [845, 440] width 85 height 25
drag, startPoint x: 11, startPoint y: 122, endPoint x: 44, endPoint y: 192, distance: 77.3
click at [44, 192] on div "threads code GitHub Upload Choose Project Created with Pixso. Bind AI Web Searc…" at bounding box center [718, 258] width 1436 height 516
click at [31, 243] on div "threads code GitHub Upload" at bounding box center [17, 258] width 35 height 516
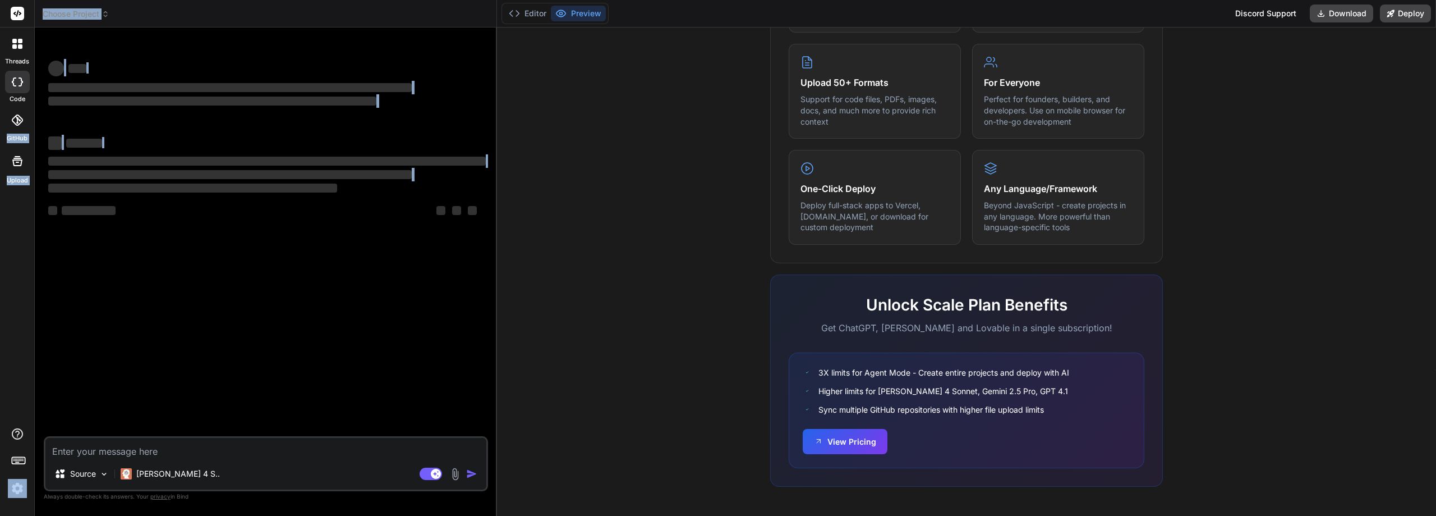
click at [29, 160] on div at bounding box center [17, 161] width 27 height 27
type textarea "x"
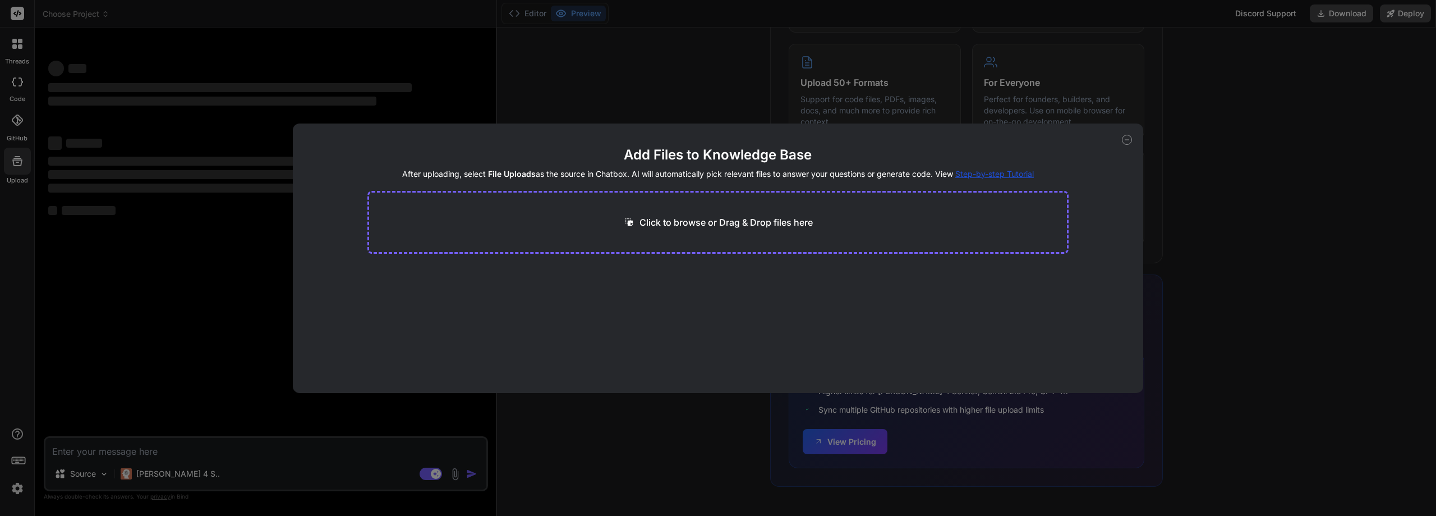
click at [724, 222] on p "Click to browse or Drag & Drop files here" at bounding box center [726, 221] width 173 height 13
type input "C:\fakepath\package.json"
click at [714, 221] on p "Click to browse or Drag & Drop files here" at bounding box center [726, 221] width 173 height 13
click at [1279, 131] on div "Add Files to Knowledge Base After uploading, select File Uploads as the source …" at bounding box center [718, 258] width 1436 height 516
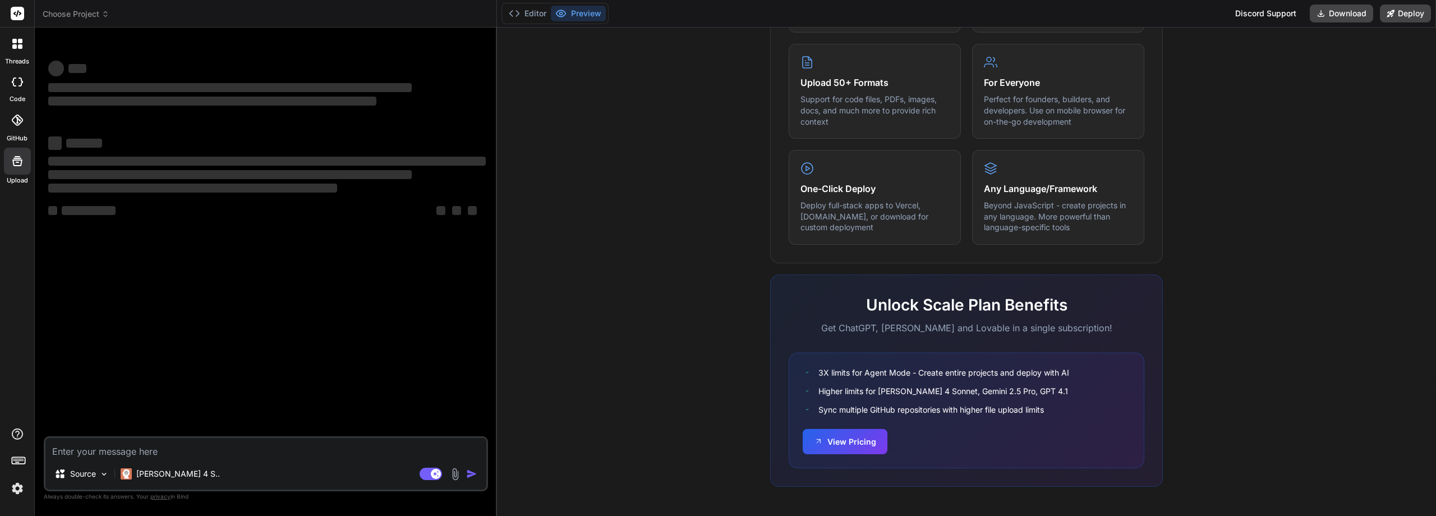
click at [15, 82] on icon at bounding box center [17, 81] width 11 height 9
click at [10, 39] on div at bounding box center [18, 44] width 24 height 24
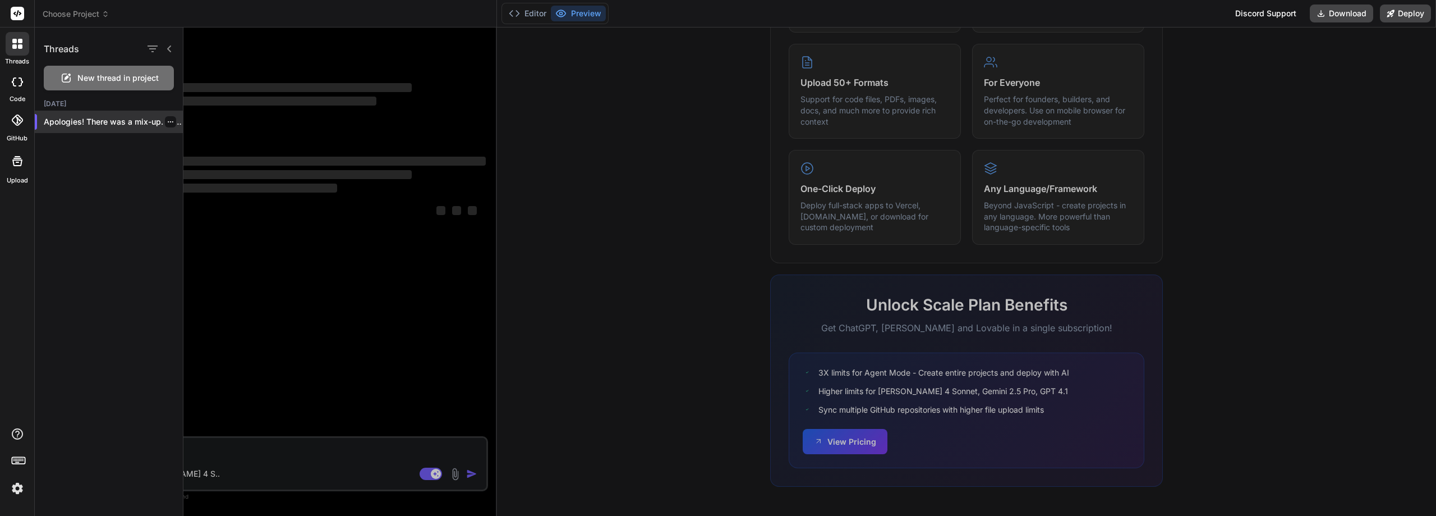
click at [142, 123] on p "Apologies! There was a mix-up. I'll correct..." at bounding box center [113, 121] width 139 height 11
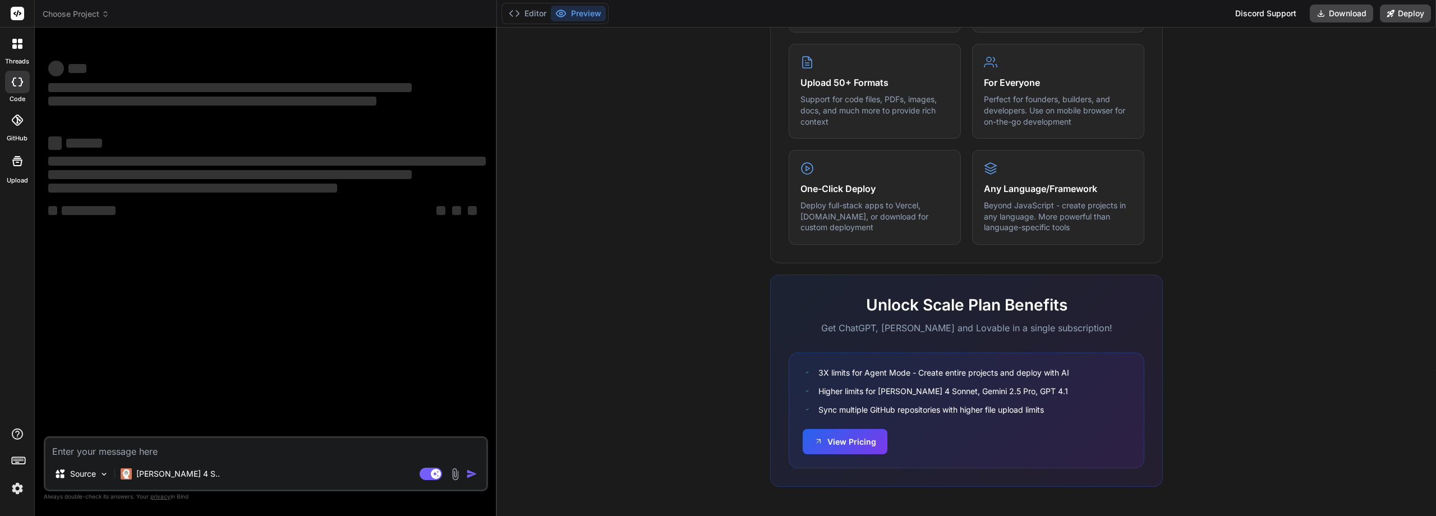
click at [86, 15] on span "Choose Project" at bounding box center [76, 13] width 67 height 11
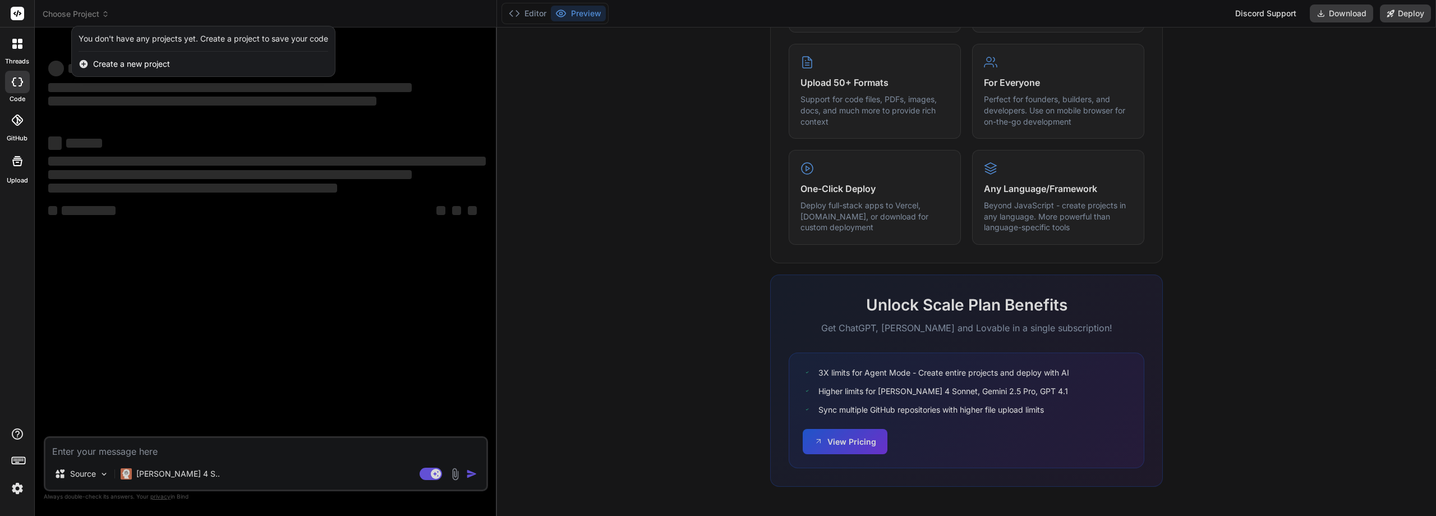
click at [16, 116] on icon at bounding box center [17, 119] width 11 height 11
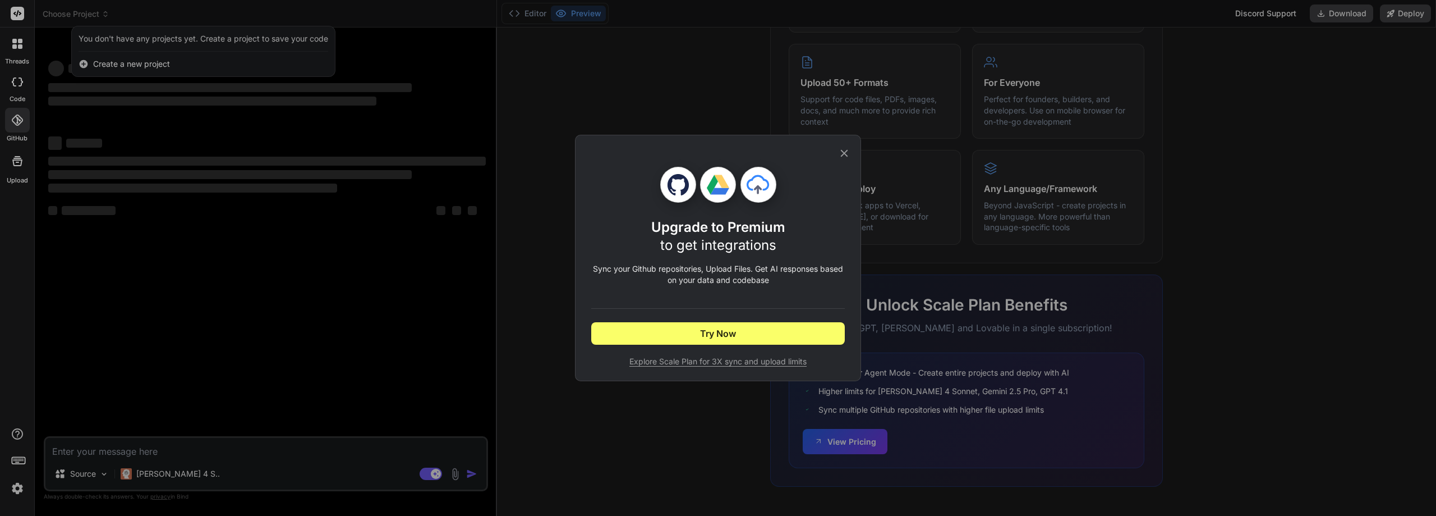
type textarea "x"
click at [833, 154] on div "Upgrade to Premium to get integrations Sync your Github repositories, Upload Fi…" at bounding box center [718, 257] width 254 height 245
click at [840, 149] on icon at bounding box center [844, 153] width 12 height 12
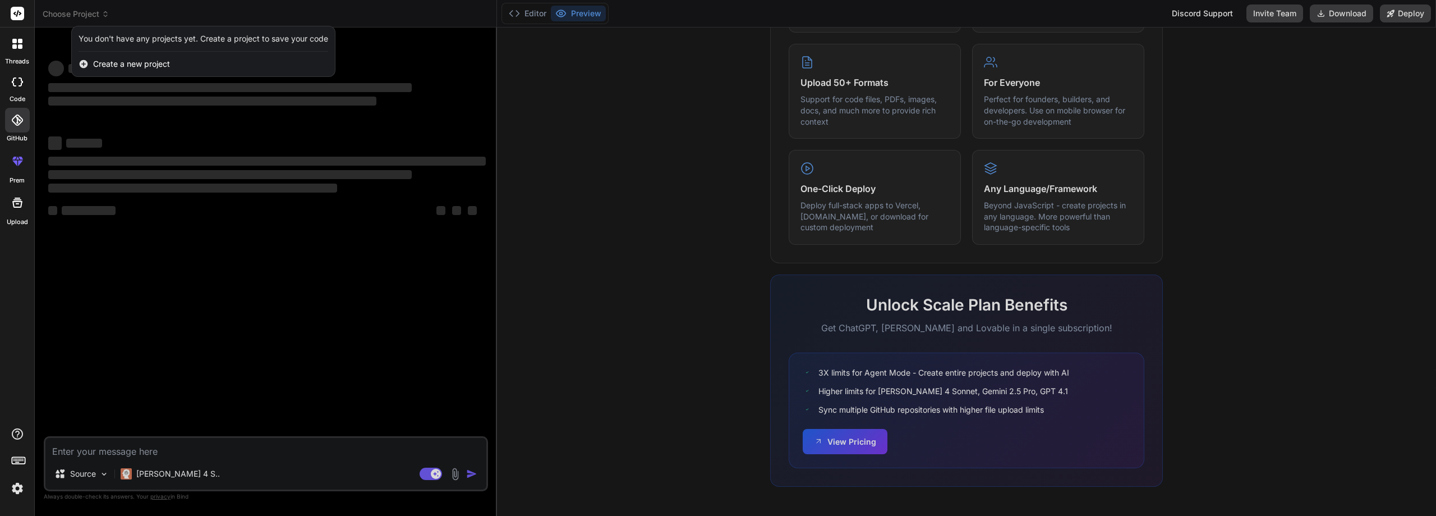
click at [17, 485] on img at bounding box center [17, 488] width 19 height 19
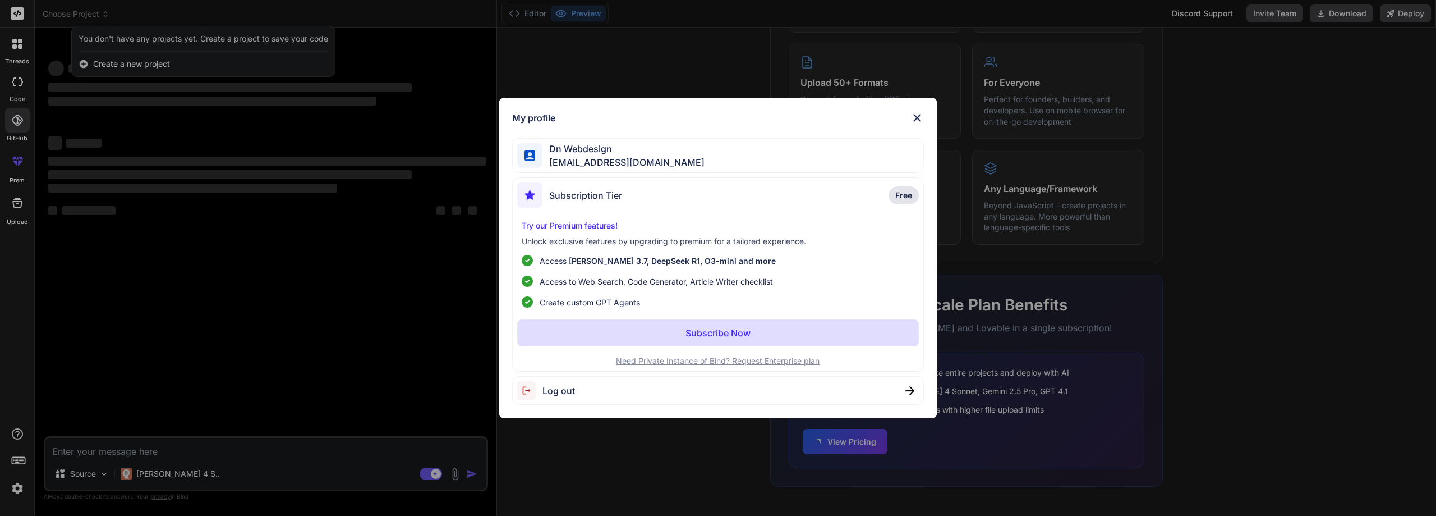
click at [617, 244] on p "Unlock exclusive features by upgrading to premium for a tailored experience." at bounding box center [718, 241] width 393 height 11
click at [896, 198] on span "Free" at bounding box center [904, 195] width 17 height 11
click at [902, 192] on span "Free" at bounding box center [904, 195] width 17 height 11
drag, startPoint x: 902, startPoint y: 192, endPoint x: 869, endPoint y: 213, distance: 39.9
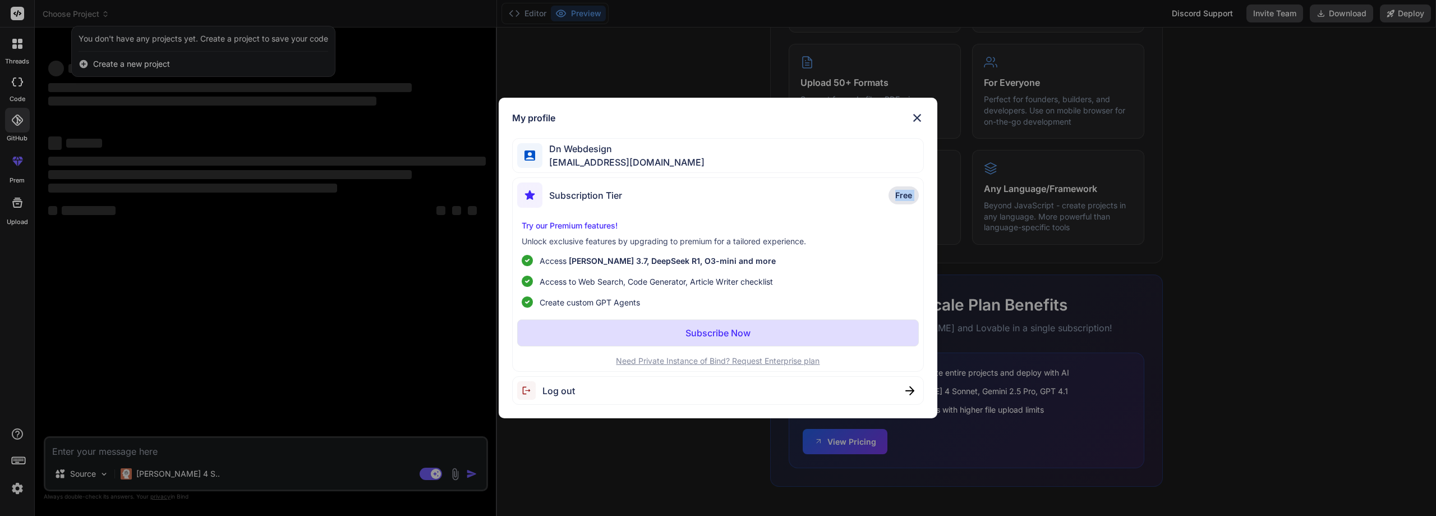
click at [901, 192] on span "Free" at bounding box center [904, 195] width 17 height 11
click at [709, 332] on p "Subscribe Now" at bounding box center [718, 332] width 65 height 13
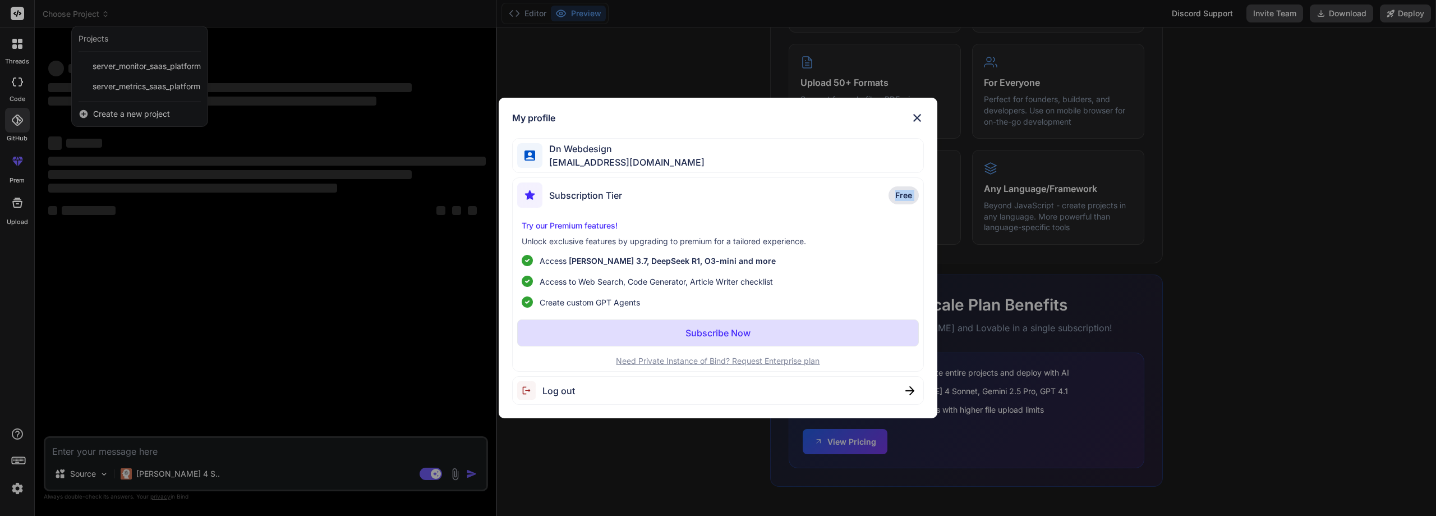
click at [791, 177] on div "Subscription Tier Free Try our Premium features! Unlock exclusive features by u…" at bounding box center [718, 274] width 412 height 194
click at [792, 159] on div "Dn Webdesign dnwebdesignyt@gmail.com" at bounding box center [718, 155] width 412 height 35
click at [540, 142] on div "Dn Webdesign dnwebdesignyt@gmail.com" at bounding box center [718, 155] width 412 height 35
click at [657, 154] on span "Dn Webdesign" at bounding box center [624, 148] width 162 height 13
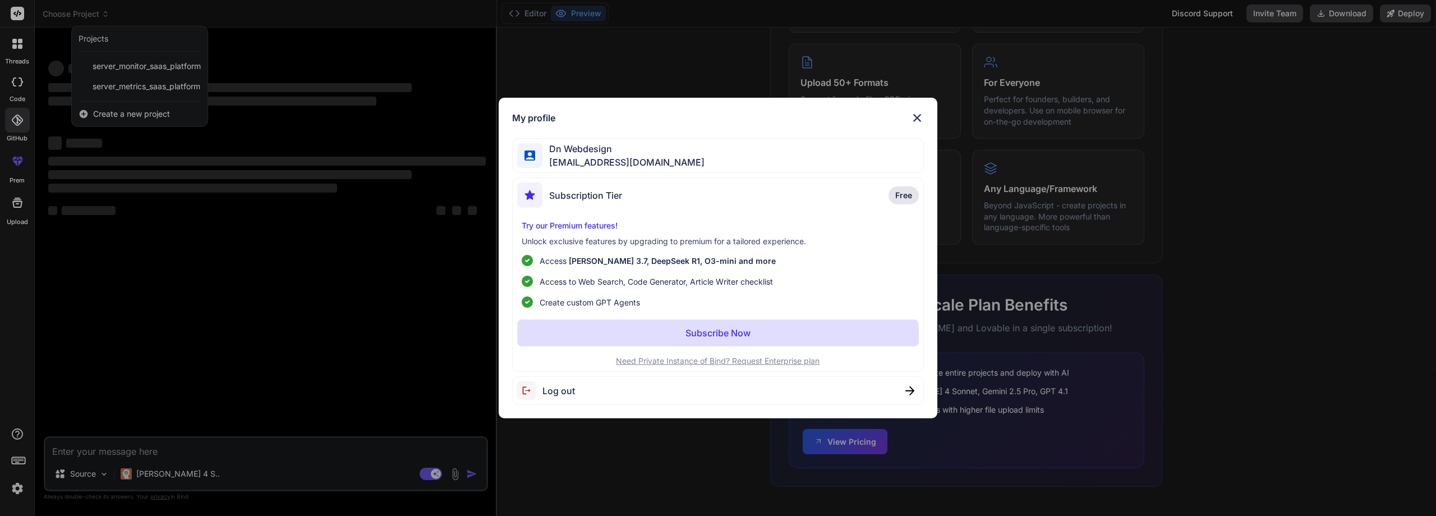
click at [914, 114] on img at bounding box center [917, 117] width 13 height 13
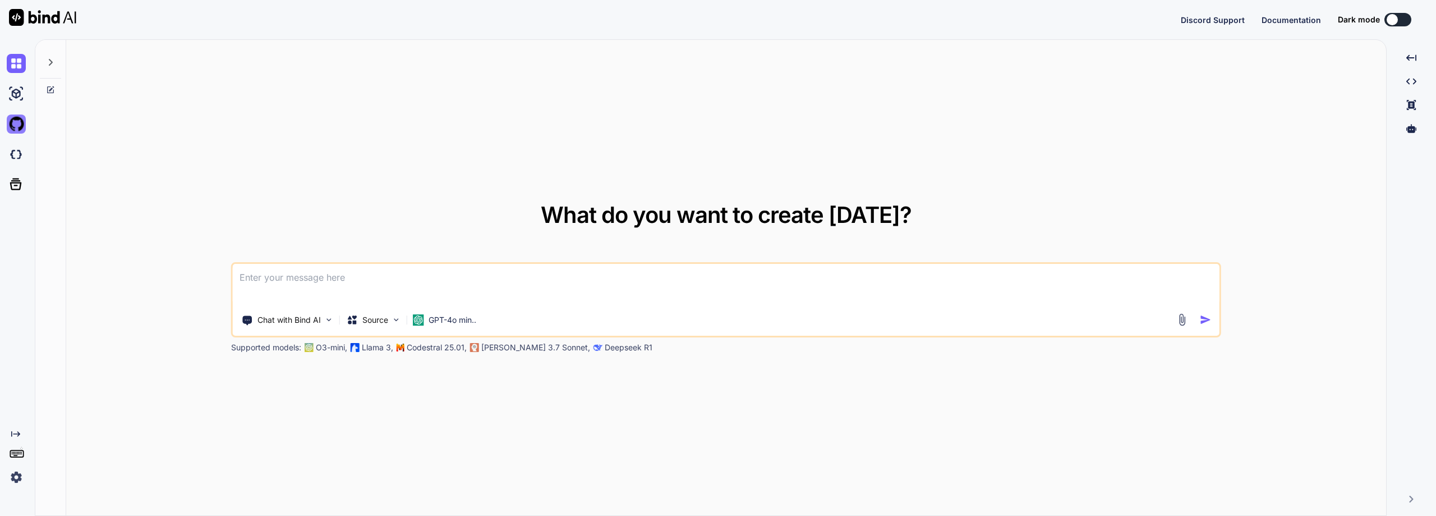
click at [17, 125] on img at bounding box center [16, 123] width 19 height 19
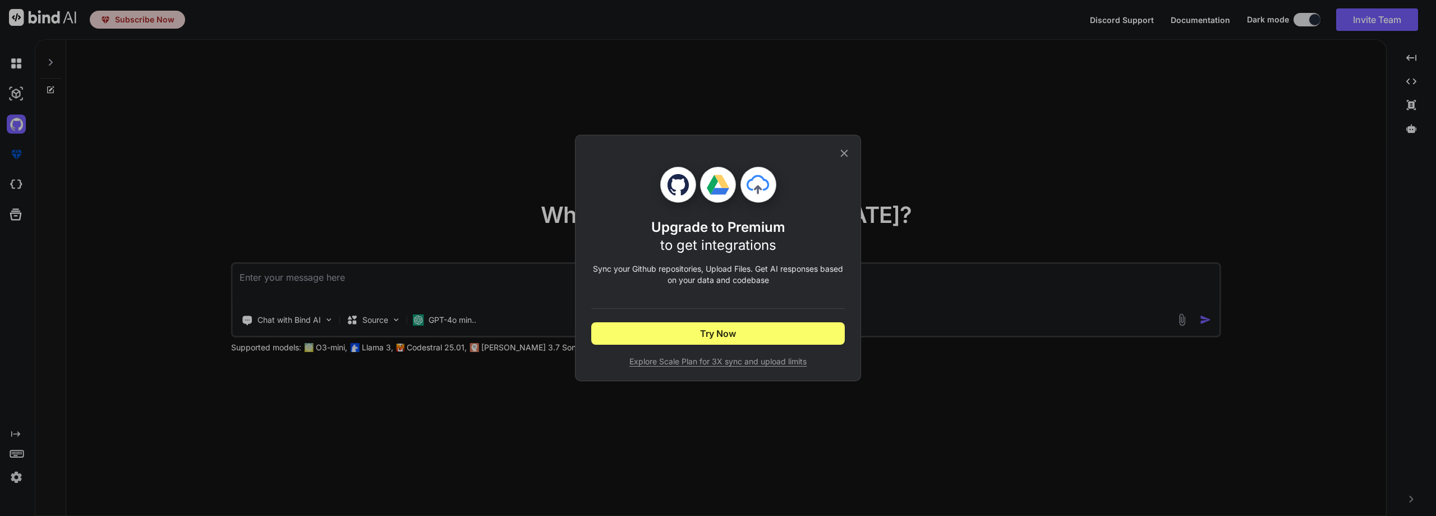
click at [847, 148] on icon at bounding box center [844, 153] width 12 height 12
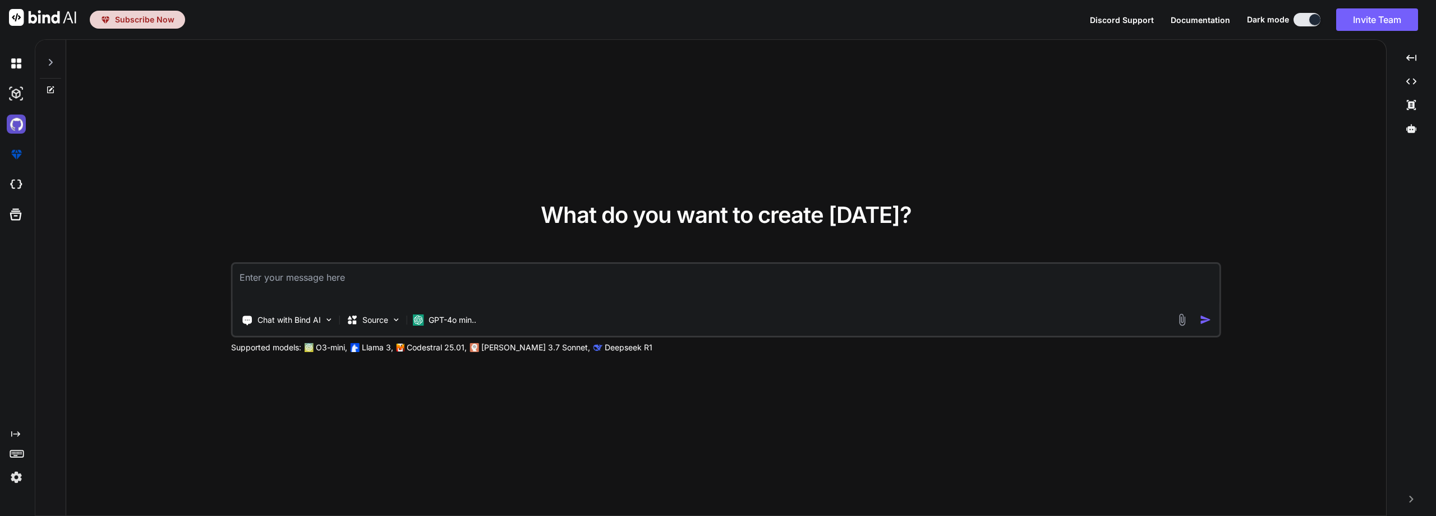
click at [10, 123] on img at bounding box center [16, 123] width 19 height 19
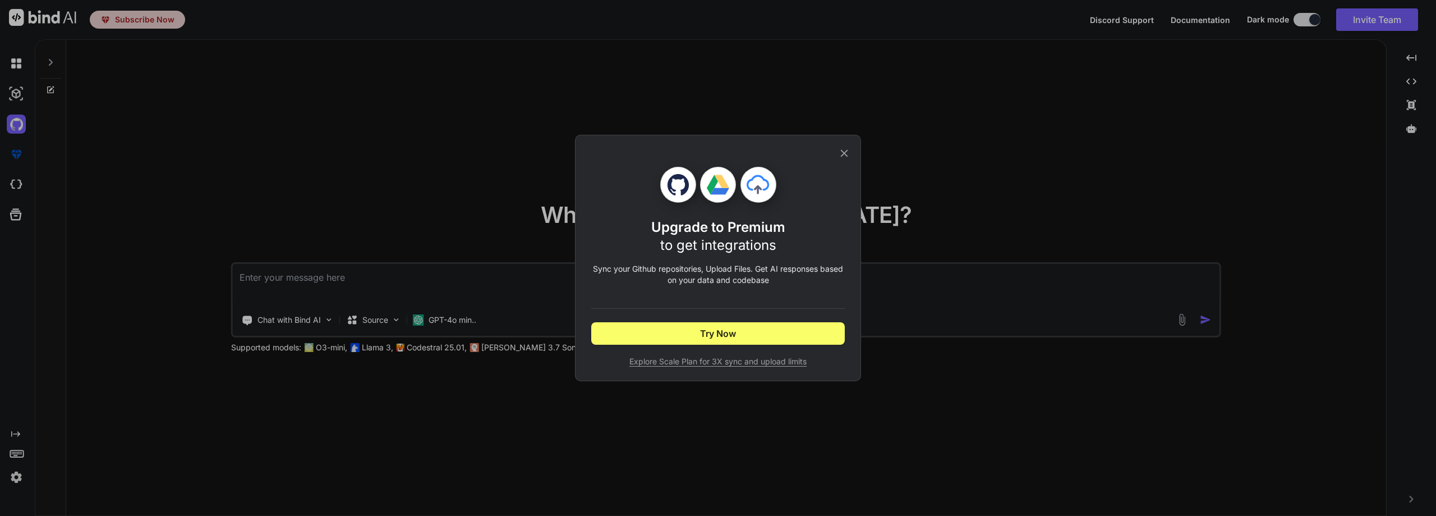
click at [842, 157] on icon at bounding box center [844, 153] width 12 height 12
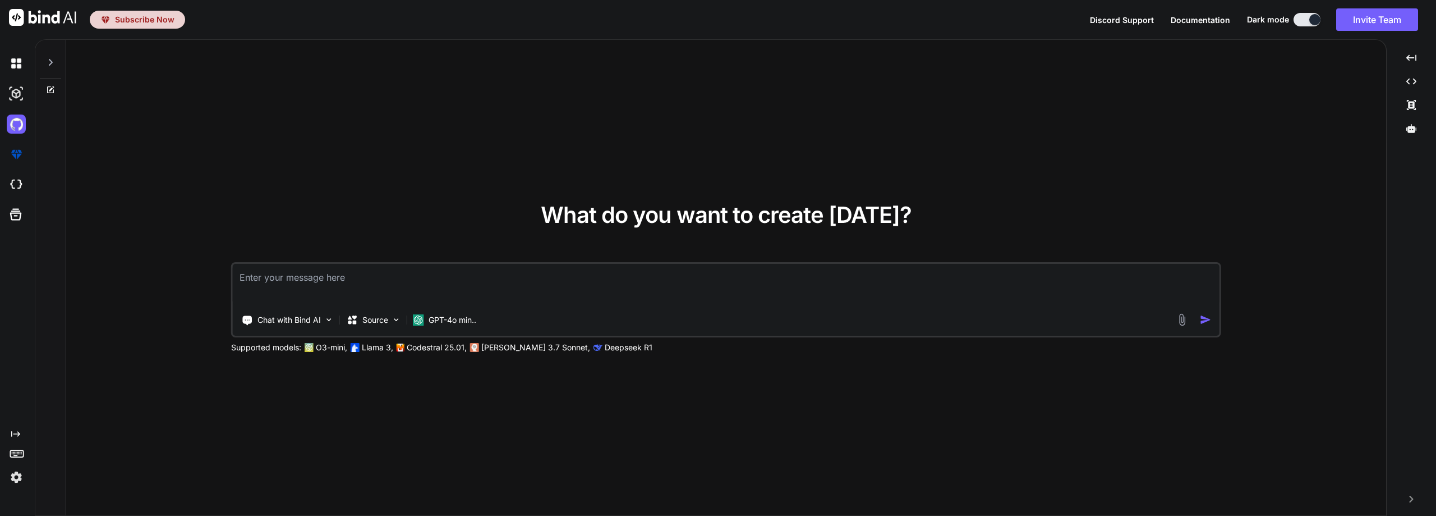
click at [17, 474] on img at bounding box center [16, 476] width 19 height 19
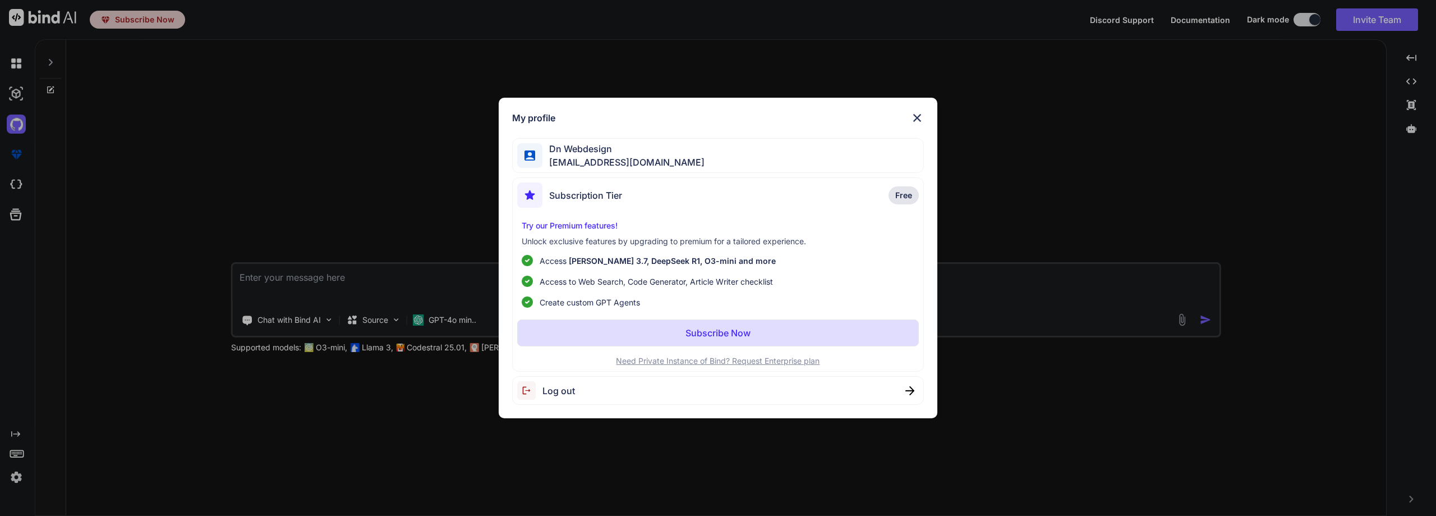
click at [41, 377] on div "My profile Dn Webdesign [EMAIL_ADDRESS][DOMAIN_NAME] Subscription Tier Free Try…" at bounding box center [718, 258] width 1436 height 516
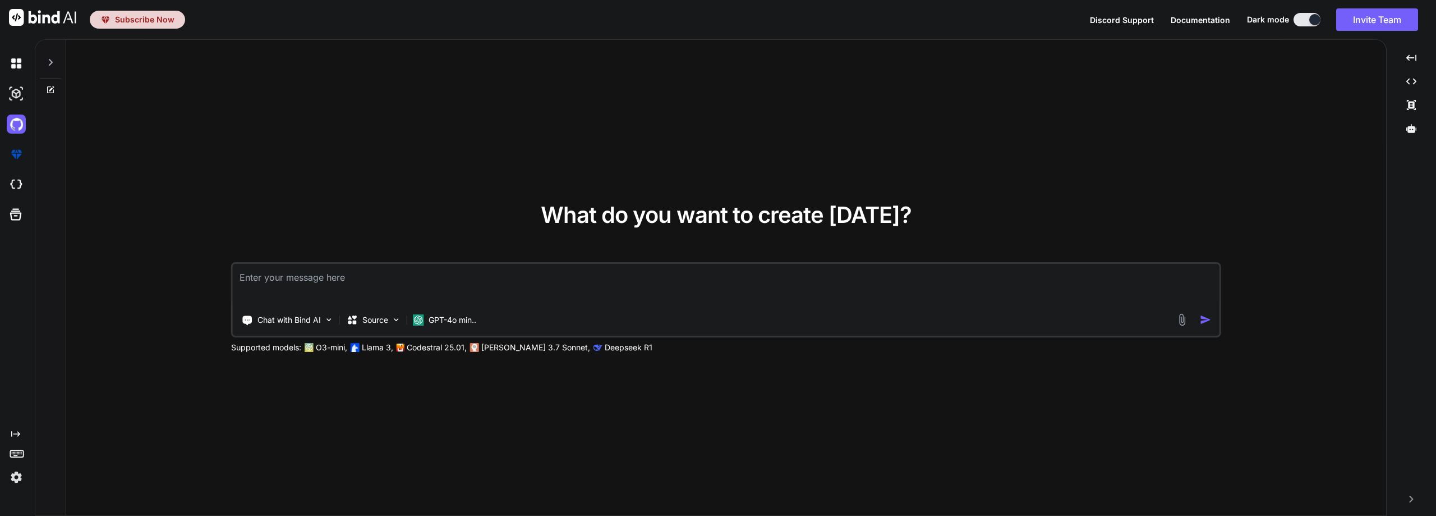
click at [17, 435] on icon "Created with Pixso." at bounding box center [15, 433] width 9 height 9
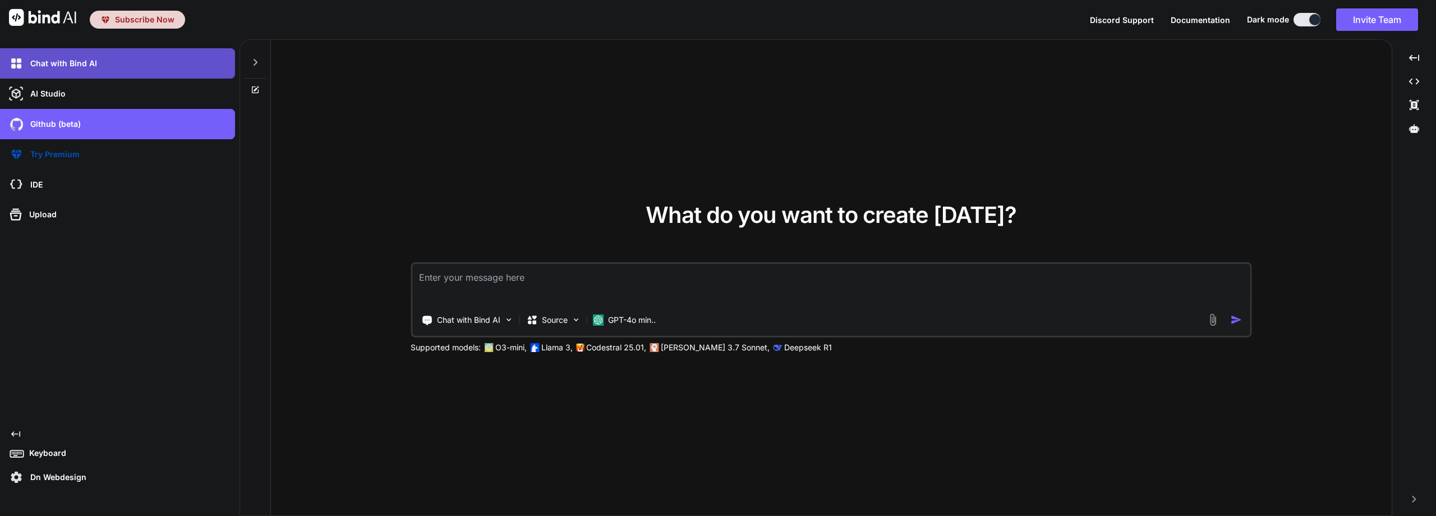
click at [73, 65] on p "Chat with Bind AI" at bounding box center [61, 63] width 71 height 11
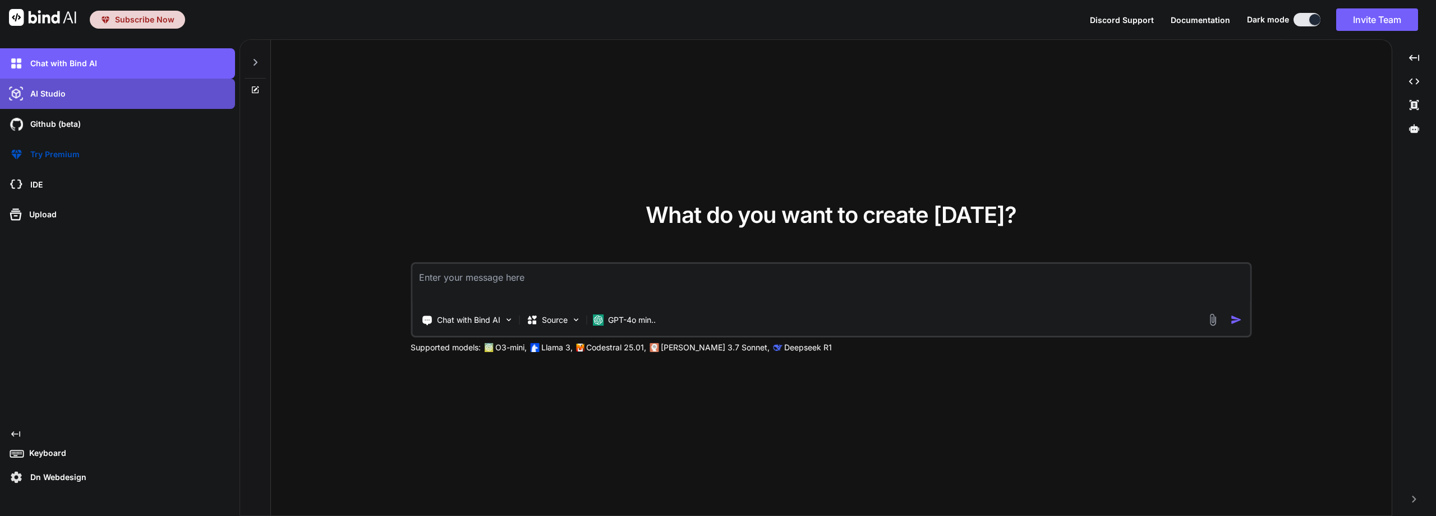
click at [111, 93] on div "AI Studio" at bounding box center [121, 93] width 228 height 19
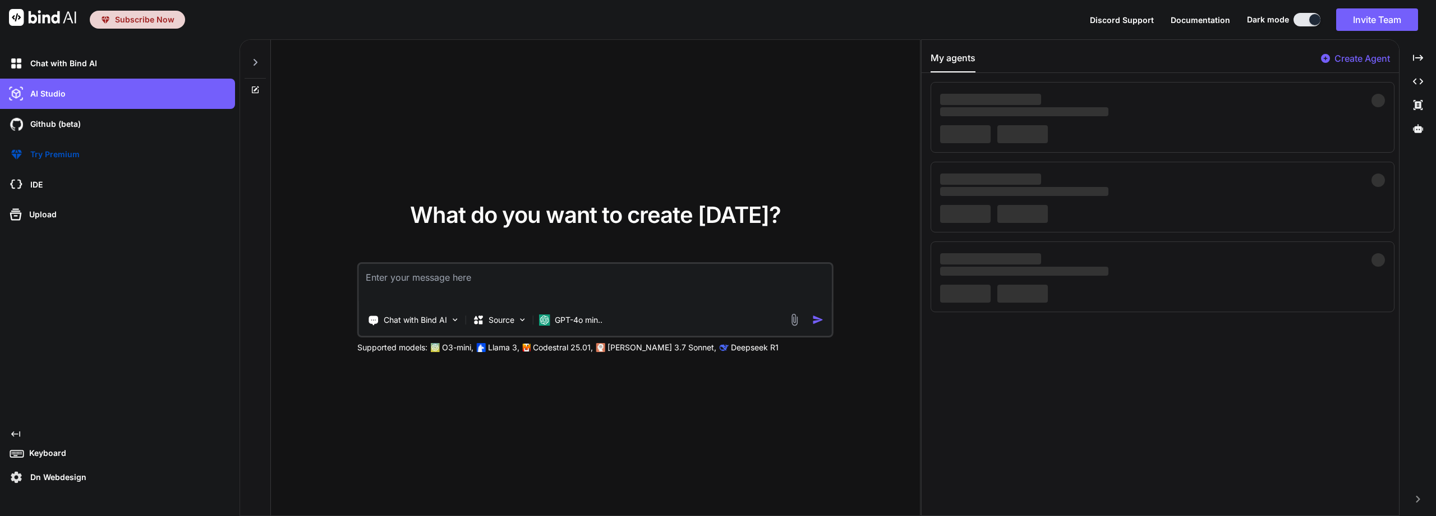
click at [1373, 58] on p "Create Agent" at bounding box center [1363, 58] width 56 height 13
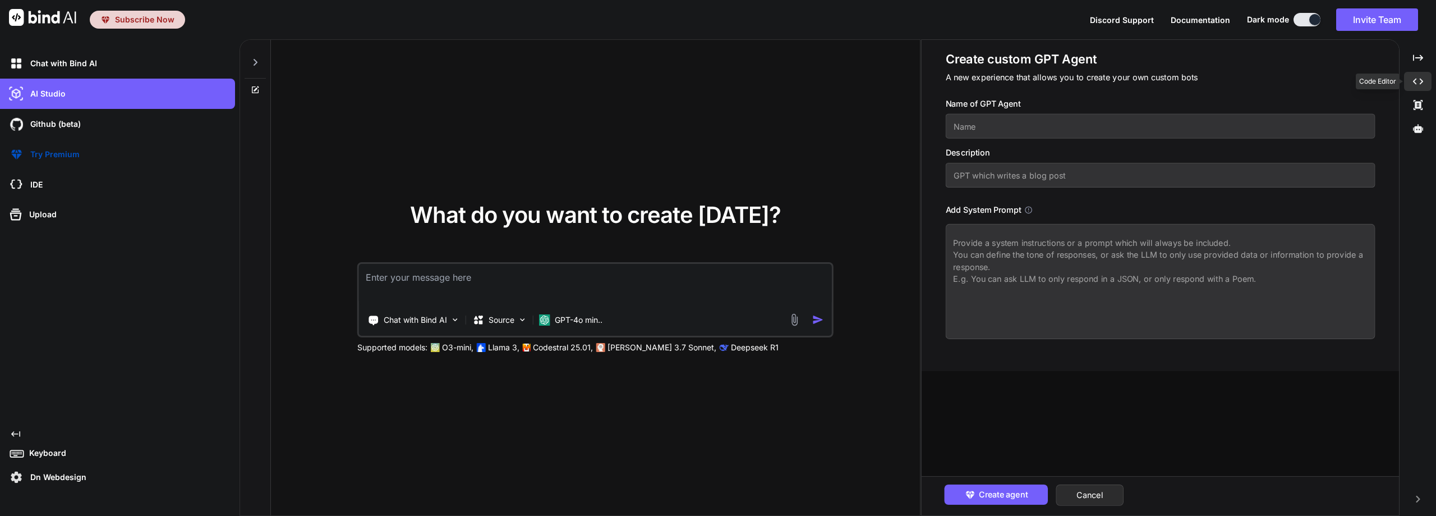
click at [1422, 84] on icon "Created with Pixso." at bounding box center [1418, 81] width 10 height 10
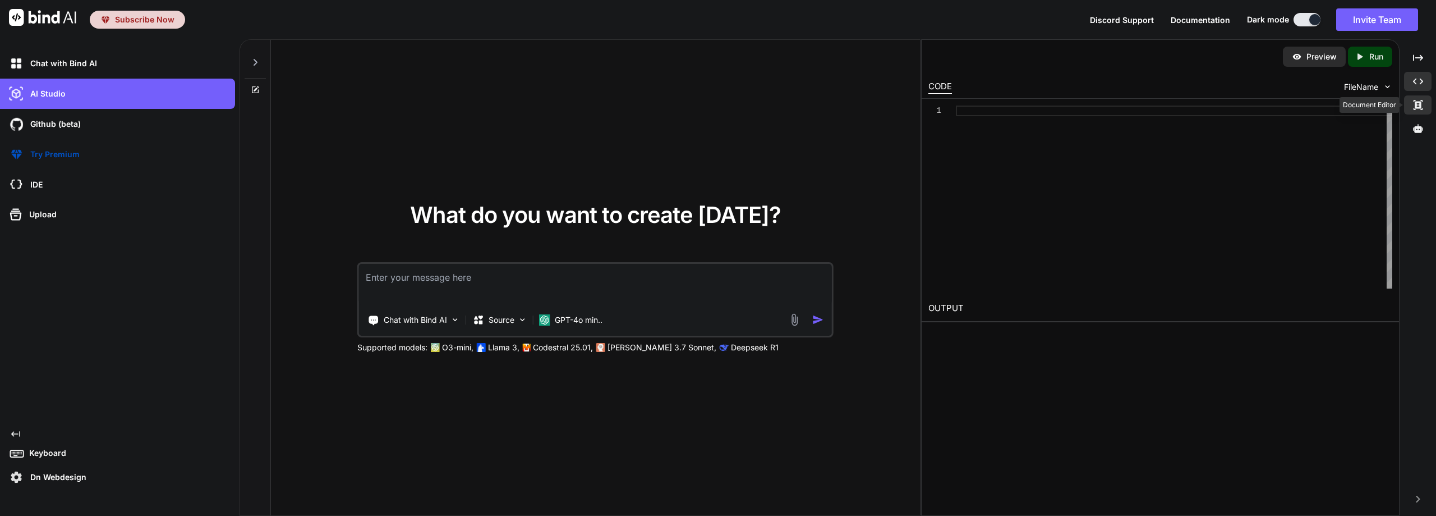
click at [1425, 104] on div "Created with Pixso." at bounding box center [1417, 104] width 27 height 19
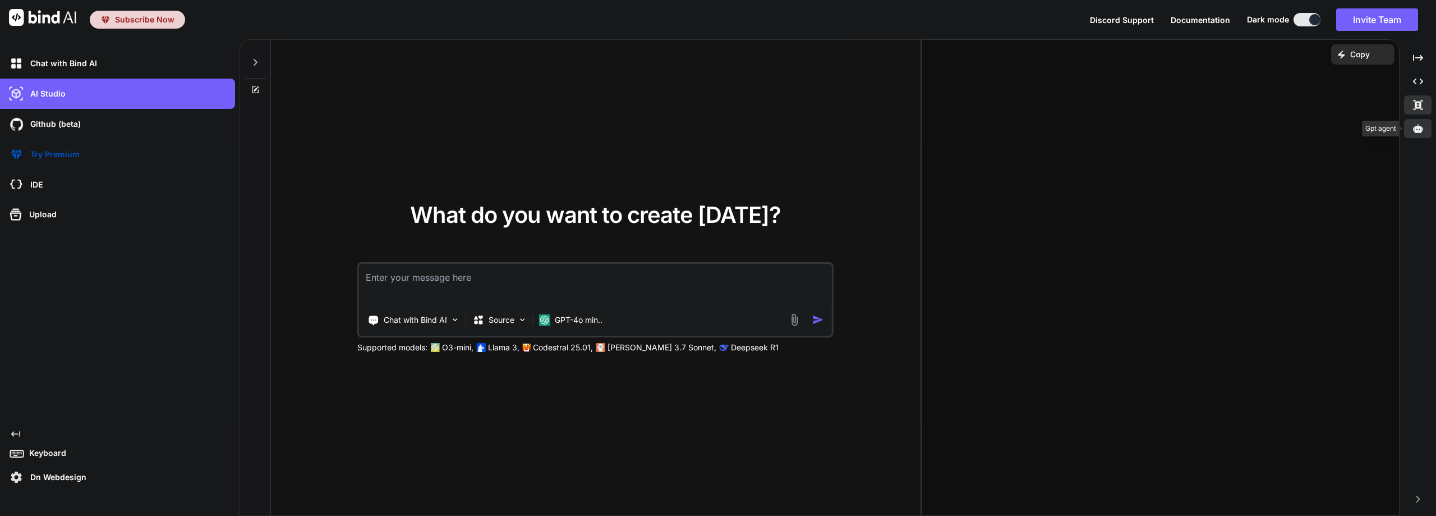
click at [1421, 131] on icon at bounding box center [1418, 128] width 10 height 8
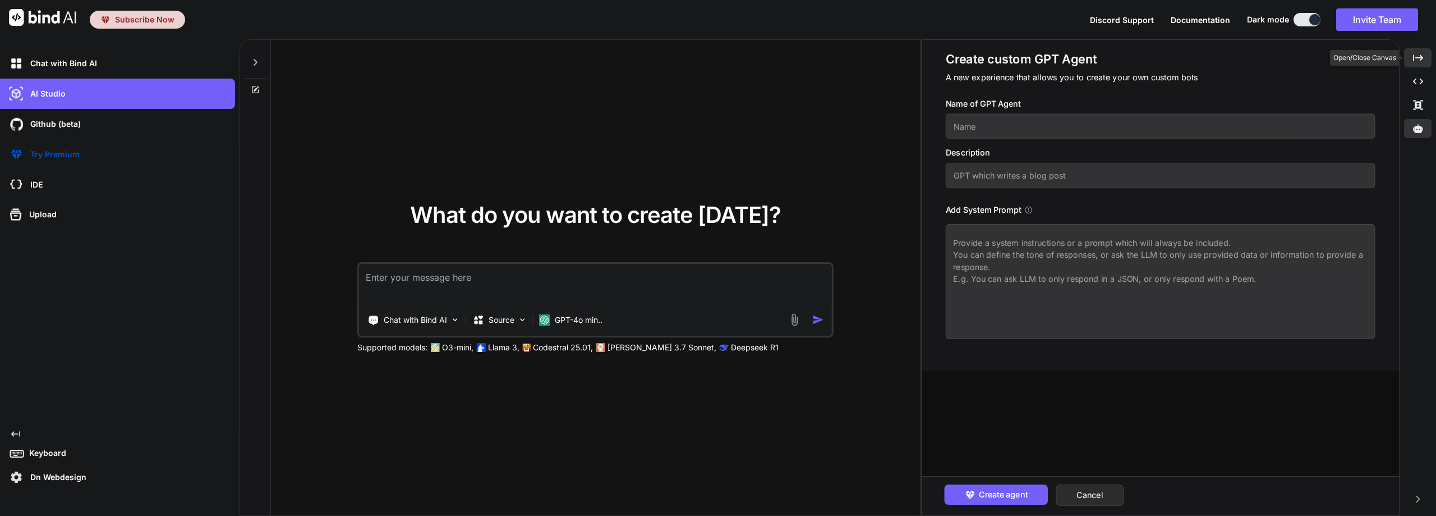
click at [1418, 61] on icon "Created with Pixso." at bounding box center [1418, 58] width 10 height 10
type textarea "x"
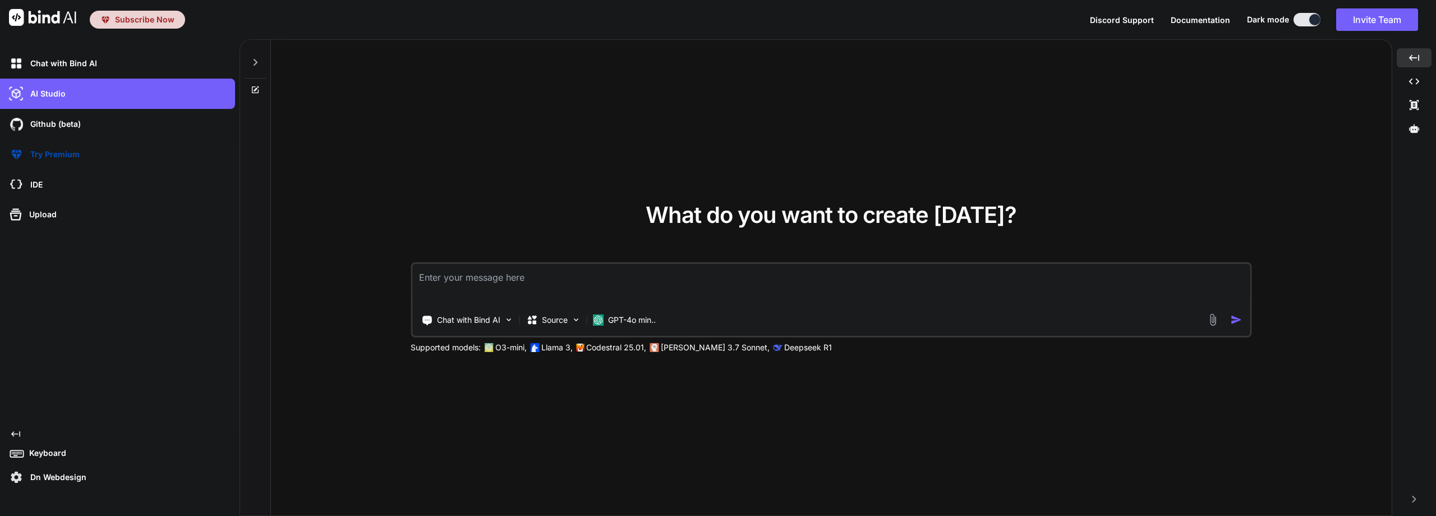
click at [36, 476] on p "Dn Webdesign" at bounding box center [56, 476] width 61 height 11
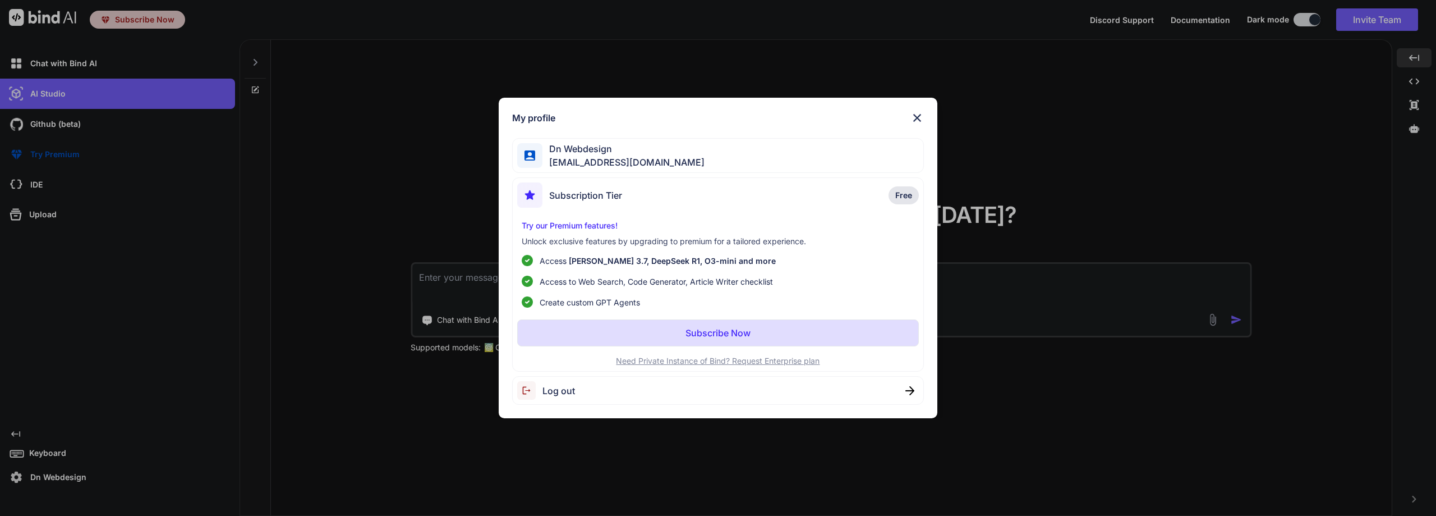
click at [602, 203] on div "Subscription Tier" at bounding box center [569, 194] width 105 height 25
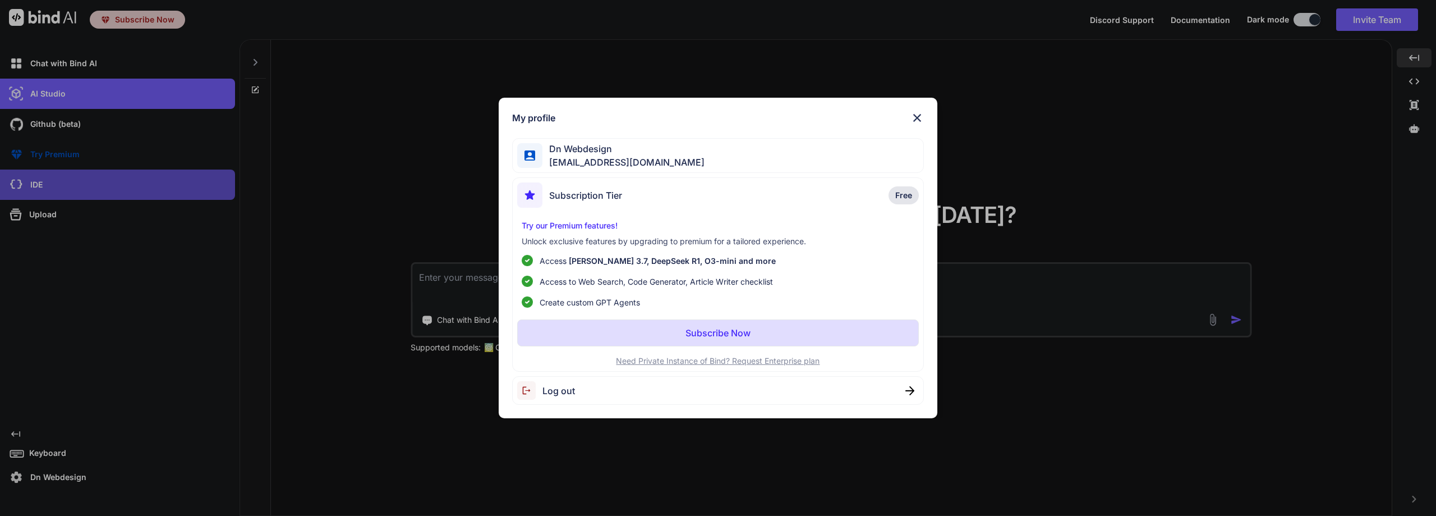
click at [39, 184] on div "My profile Dn Webdesign [EMAIL_ADDRESS][DOMAIN_NAME] Subscription Tier Free Try…" at bounding box center [718, 258] width 1436 height 516
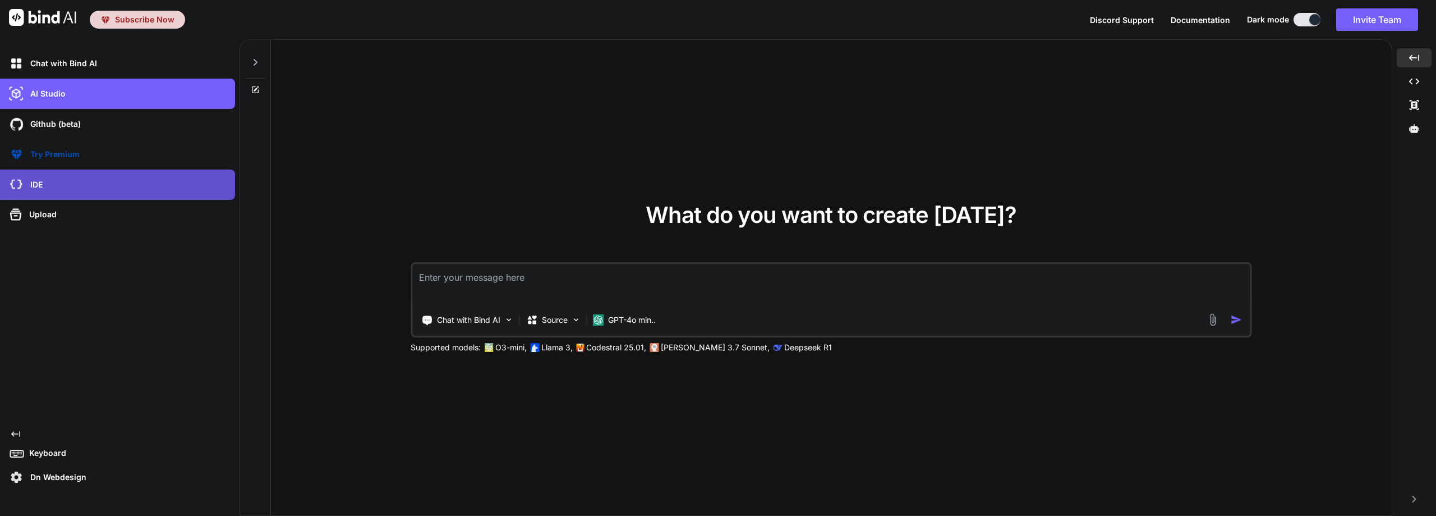
click at [61, 181] on div "IDE" at bounding box center [121, 184] width 228 height 19
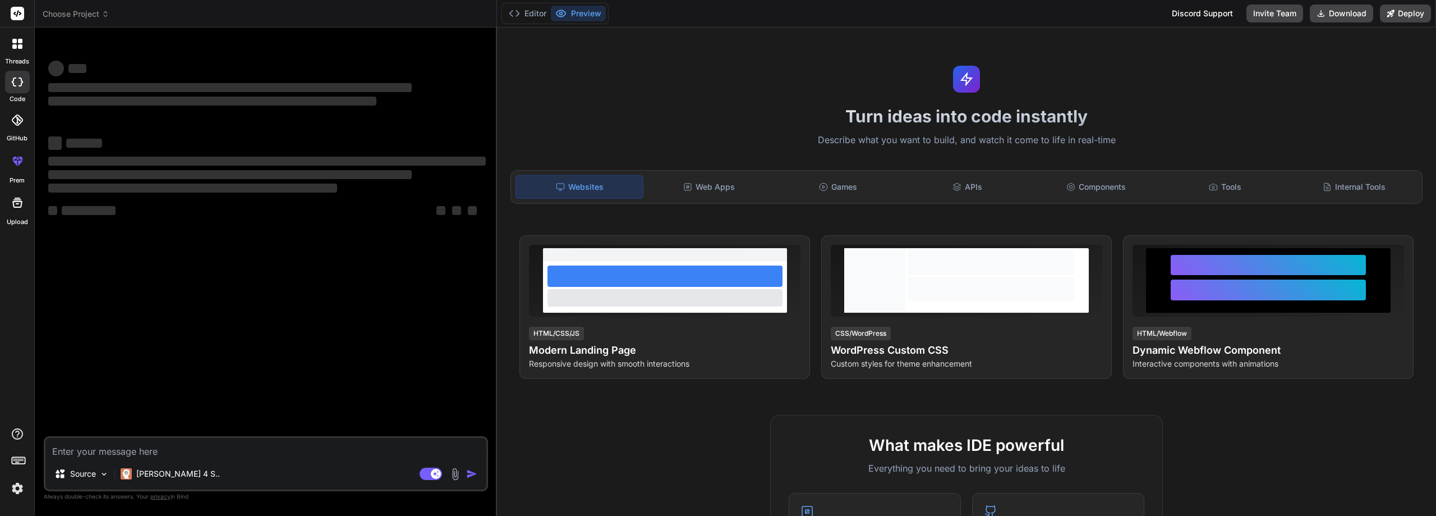
click at [20, 488] on img at bounding box center [17, 488] width 19 height 19
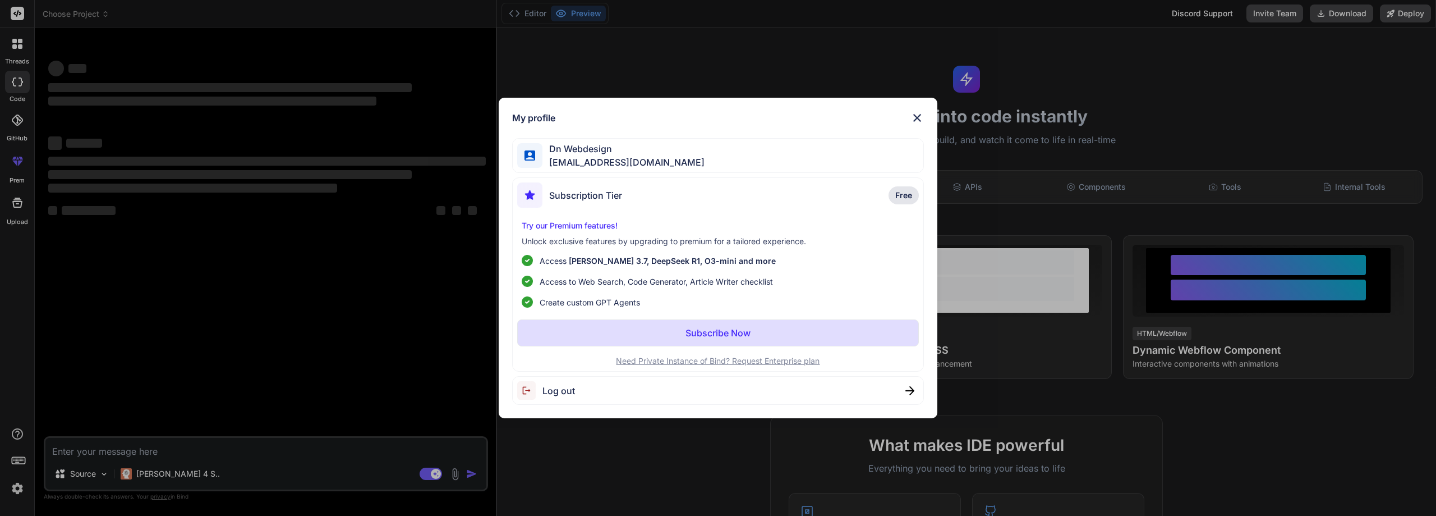
click at [19, 493] on div "My profile Dn Webdesign [EMAIL_ADDRESS][DOMAIN_NAME] Subscription Tier Free Try…" at bounding box center [718, 258] width 1436 height 516
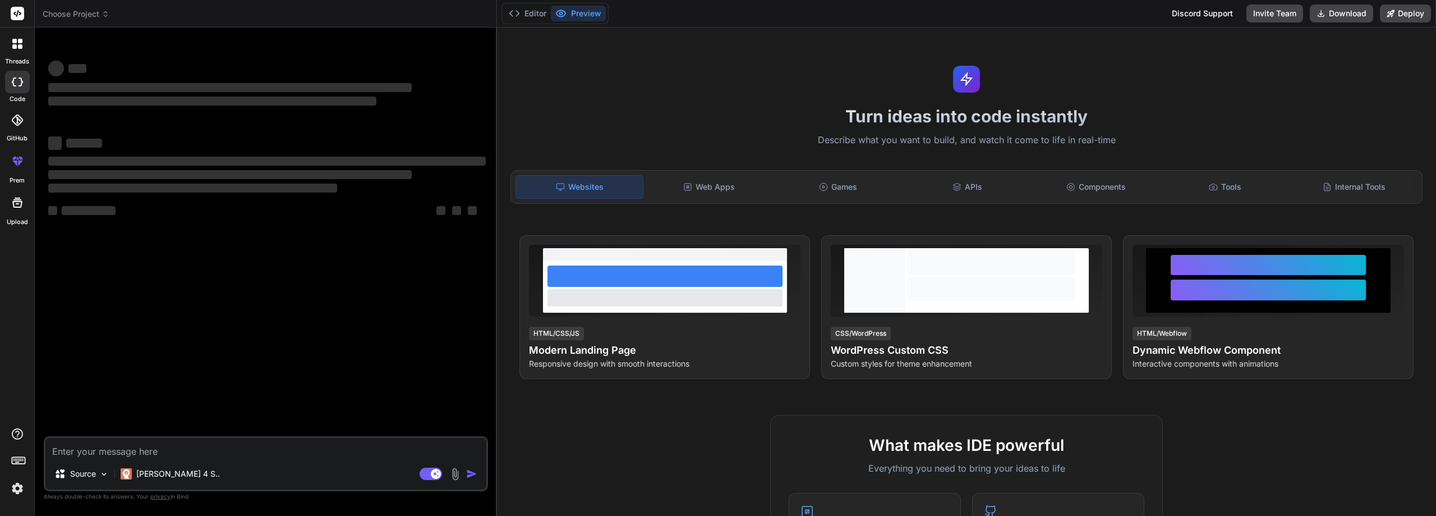
click at [13, 489] on img at bounding box center [17, 488] width 19 height 19
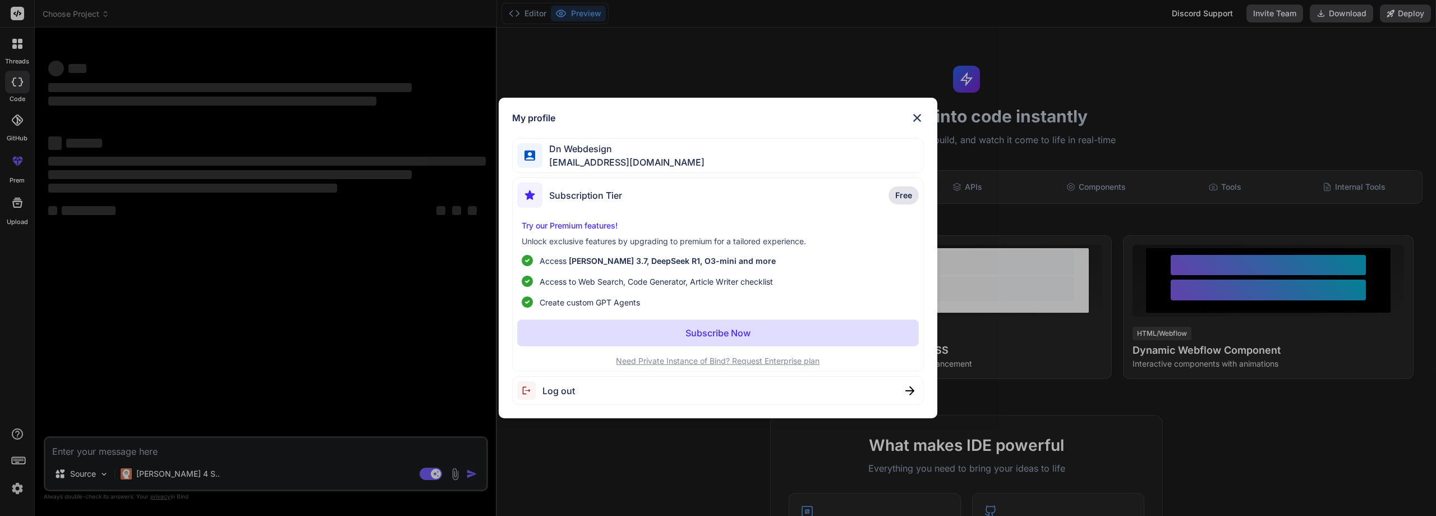
click at [604, 154] on span "Dn Webdesign" at bounding box center [624, 148] width 162 height 13
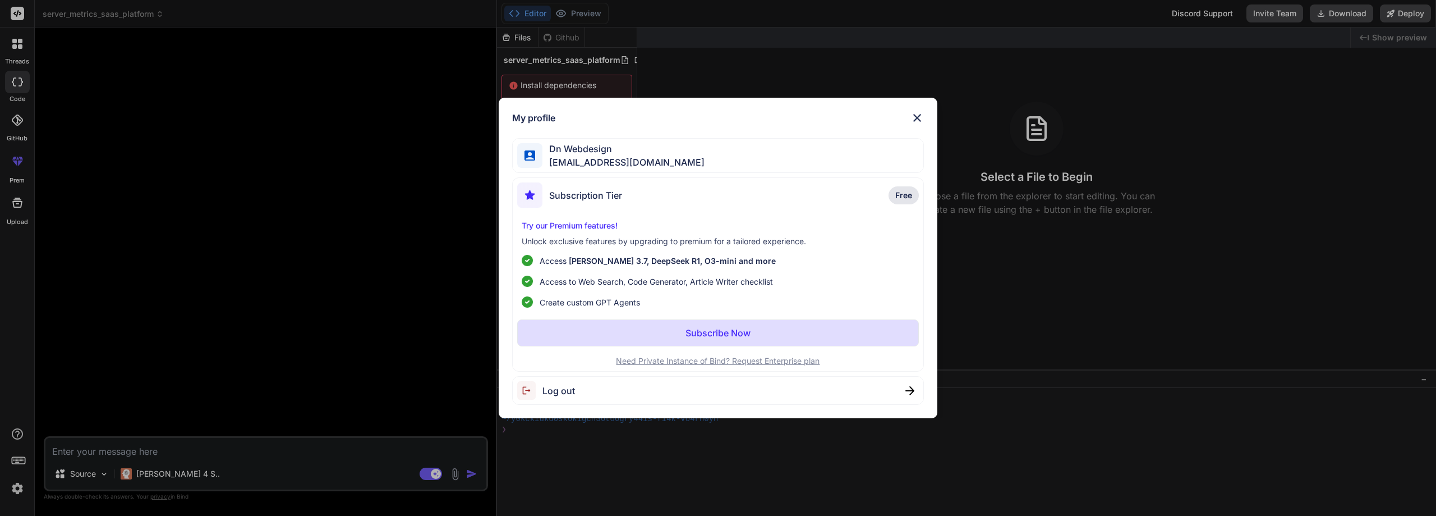
click at [584, 388] on div "Log out" at bounding box center [718, 390] width 412 height 29
type textarea "x"
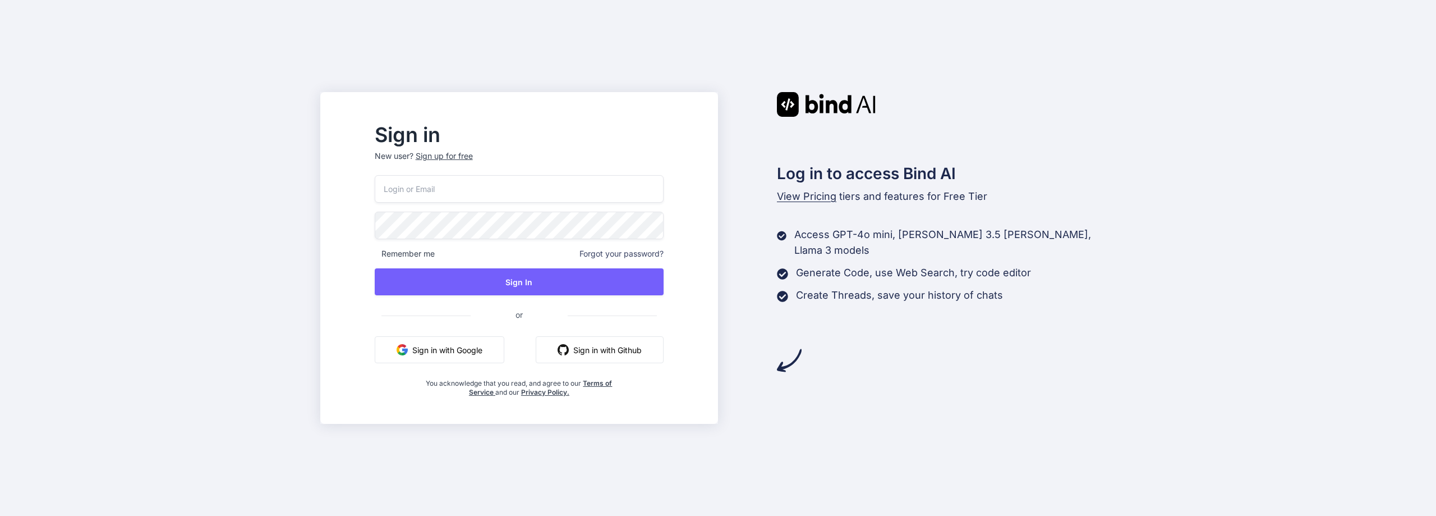
click at [444, 180] on input "email" at bounding box center [519, 188] width 289 height 27
click at [467, 188] on input "email" at bounding box center [519, 188] width 289 height 27
type input "[EMAIL_ADDRESS][DOMAIN_NAME]"
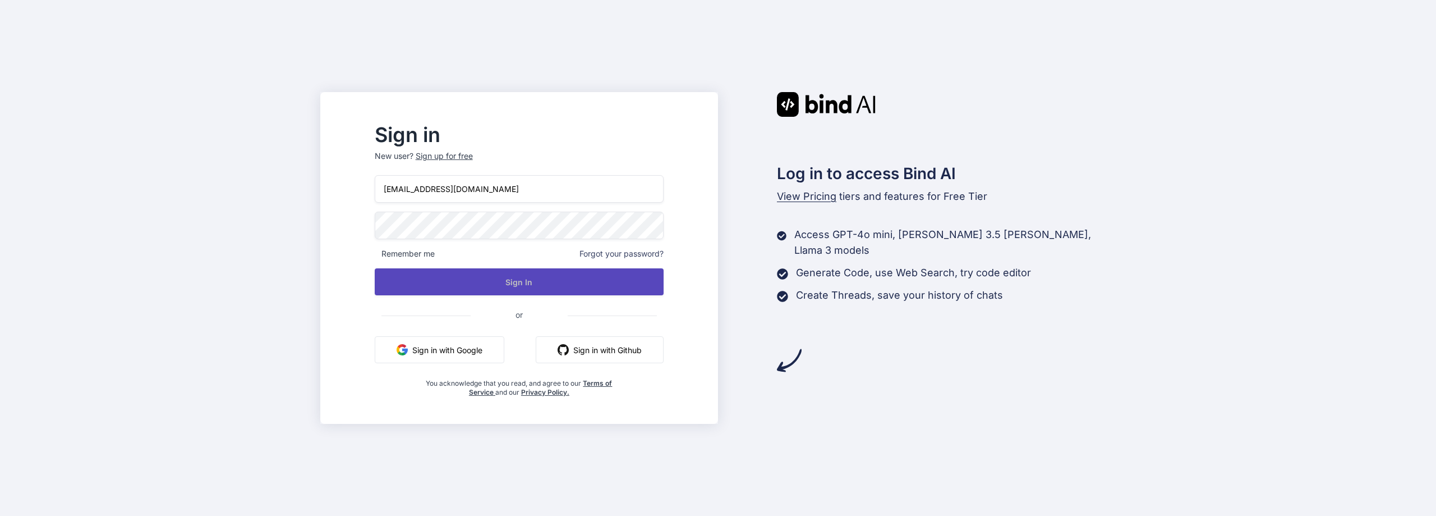
click at [535, 282] on button "Sign In" at bounding box center [519, 281] width 289 height 27
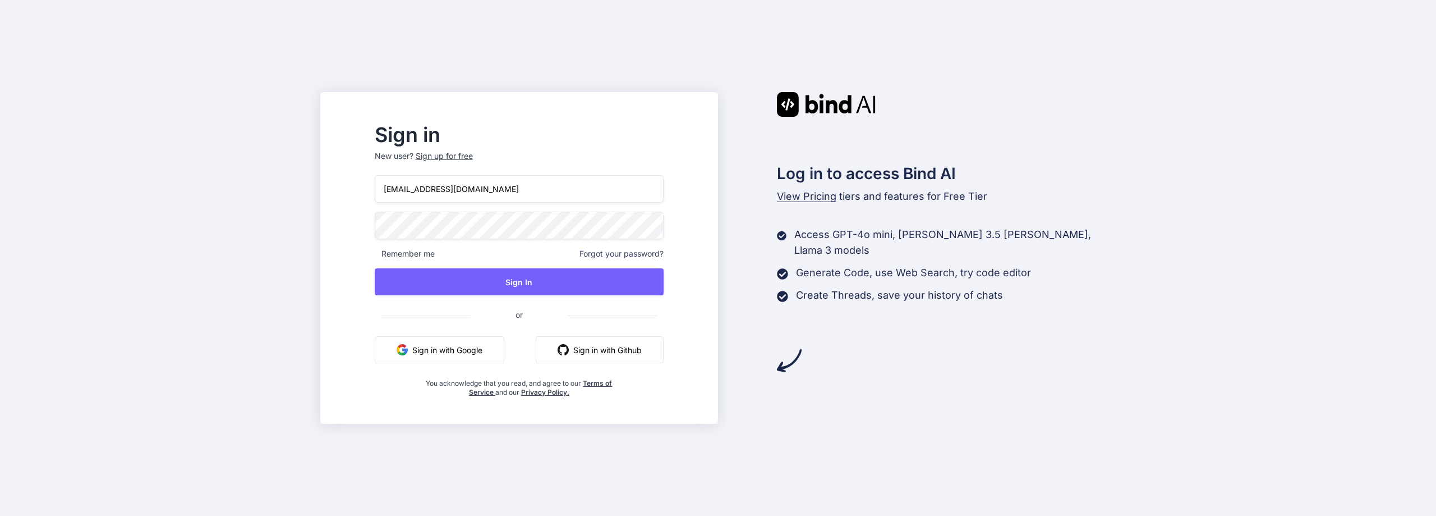
click at [1337, 49] on div "Sign in New user? Sign up for free dnwebdesignyt@gmail.com Remember me Forgot y…" at bounding box center [718, 258] width 1436 height 516
click at [596, 346] on button "Sign in with Github" at bounding box center [600, 349] width 128 height 27
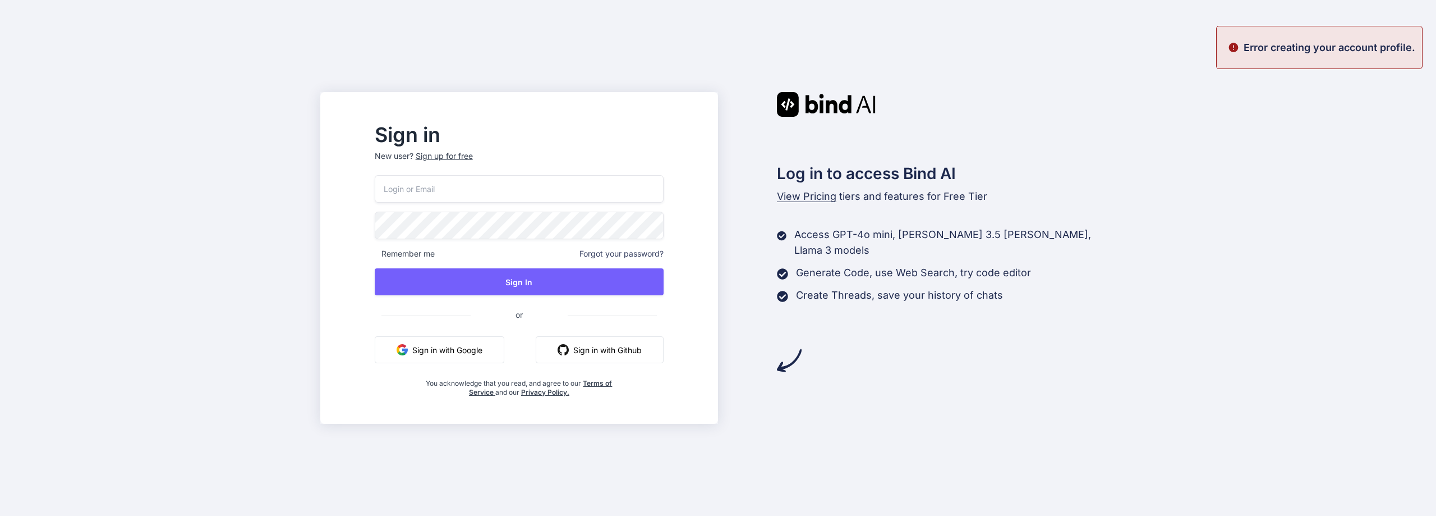
click at [484, 345] on button "Sign in with Google" at bounding box center [440, 349] width 130 height 27
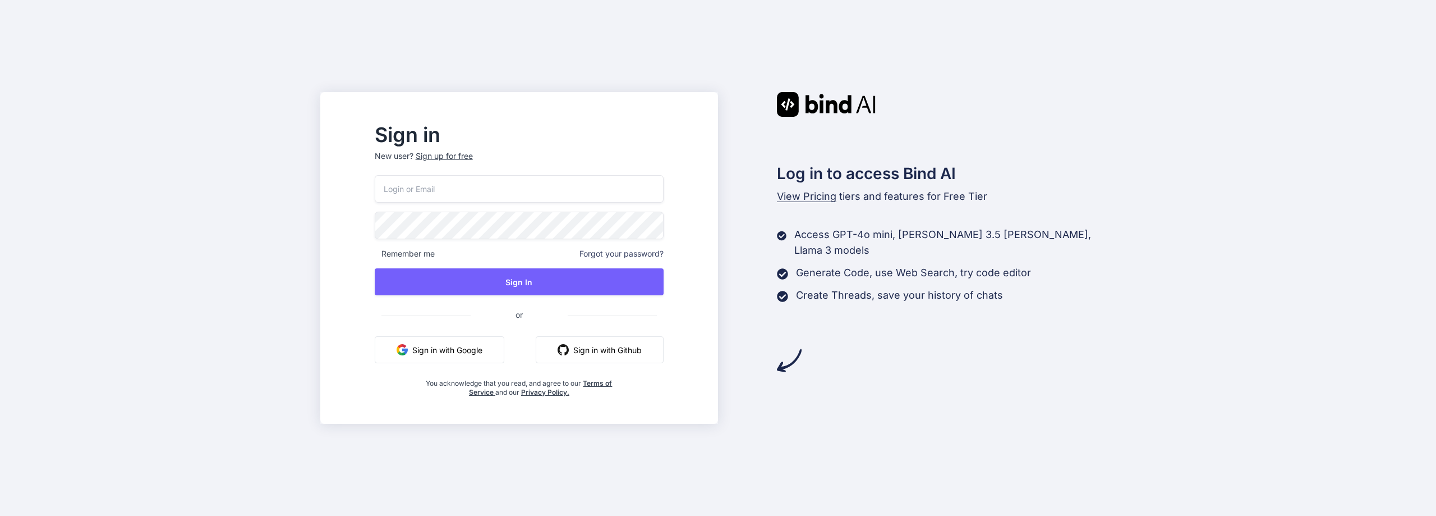
click at [453, 347] on button "Sign in with Google" at bounding box center [440, 349] width 130 height 27
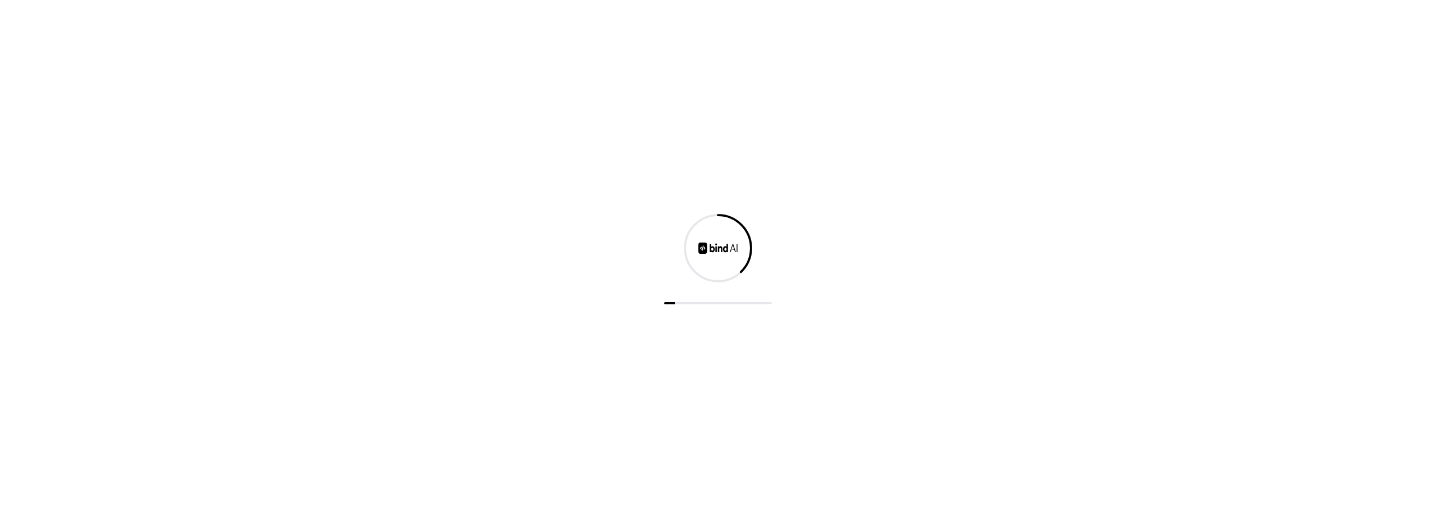
click at [338, 97] on div at bounding box center [718, 258] width 1436 height 516
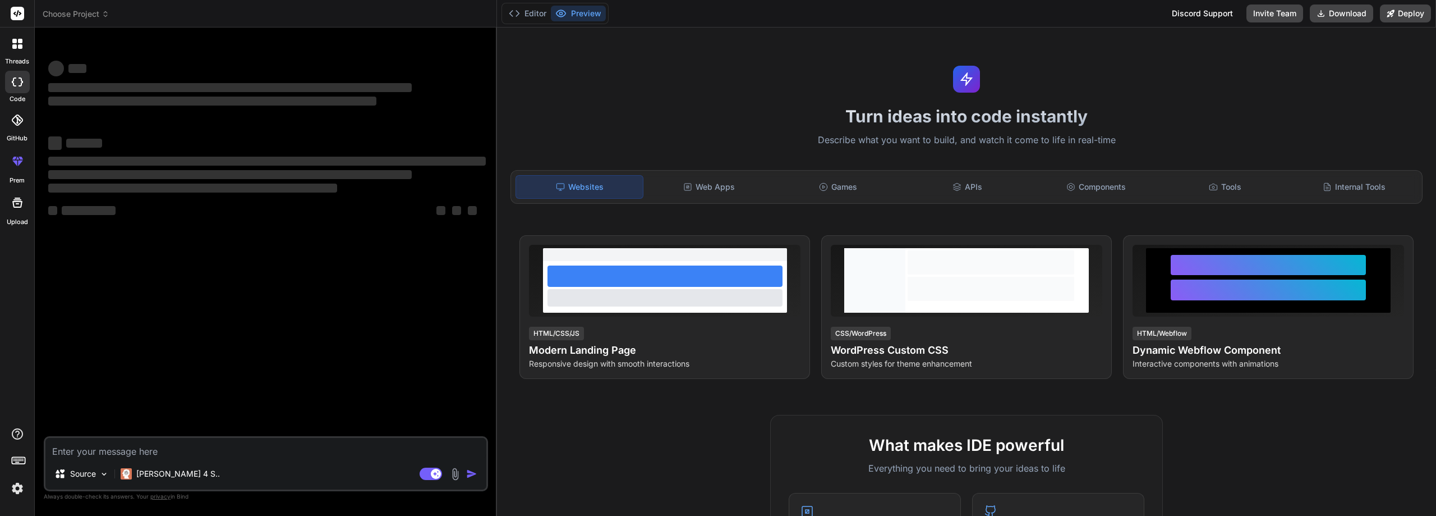
click at [17, 490] on img at bounding box center [17, 488] width 19 height 19
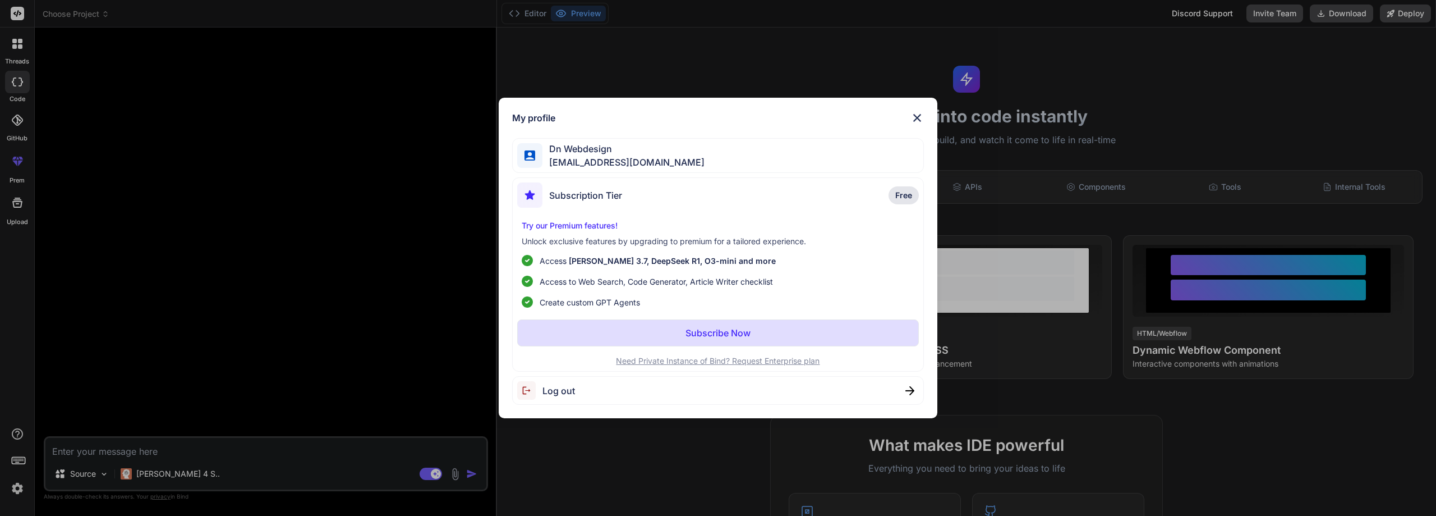
type textarea "x"
click at [329, 295] on div "My profile Dn Webdesign [EMAIL_ADDRESS][DOMAIN_NAME] Subscription Tier Free Try…" at bounding box center [718, 258] width 1436 height 516
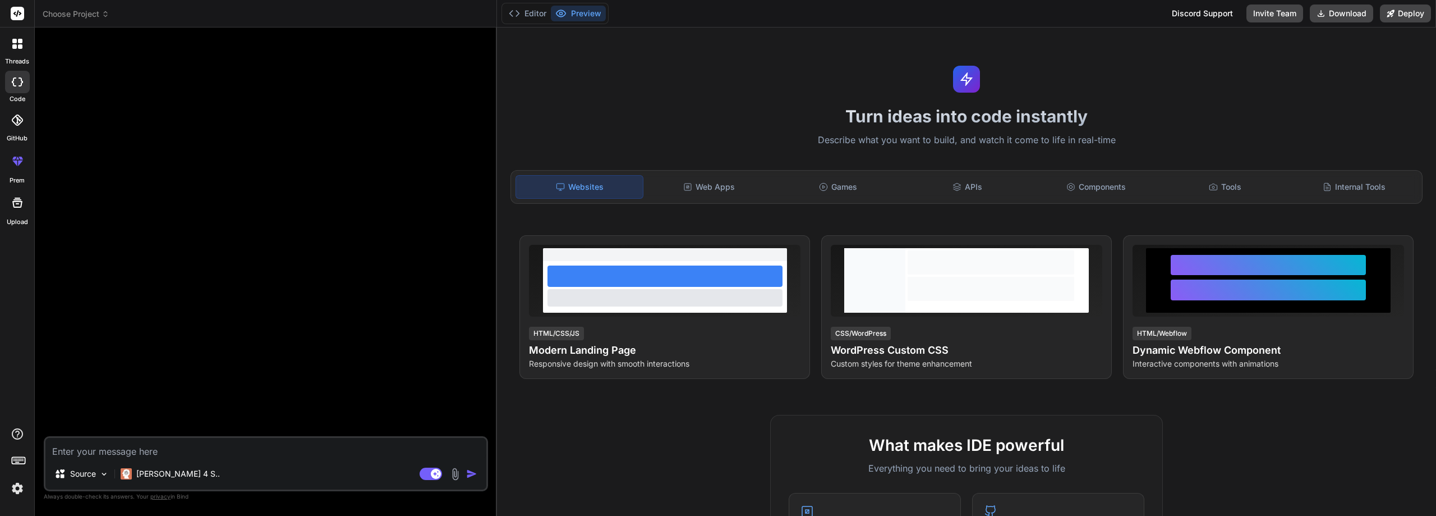
click at [19, 160] on icon at bounding box center [20, 163] width 5 height 6
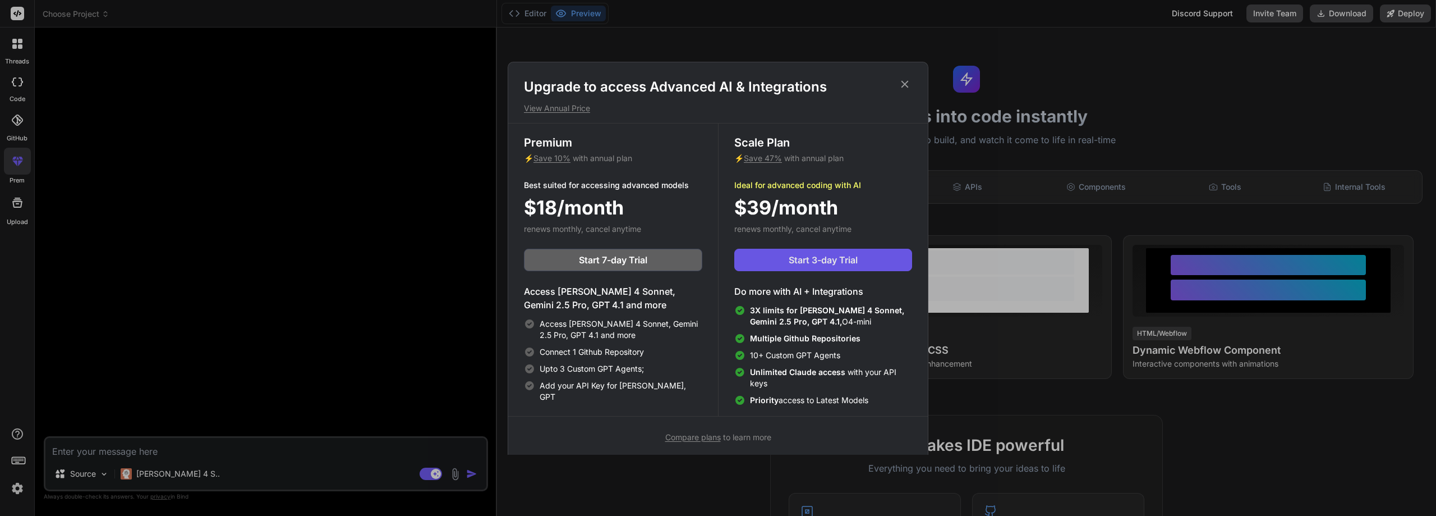
click at [833, 265] on span "Start 3-day Trial" at bounding box center [823, 259] width 69 height 13
